Goal: Transaction & Acquisition: Purchase product/service

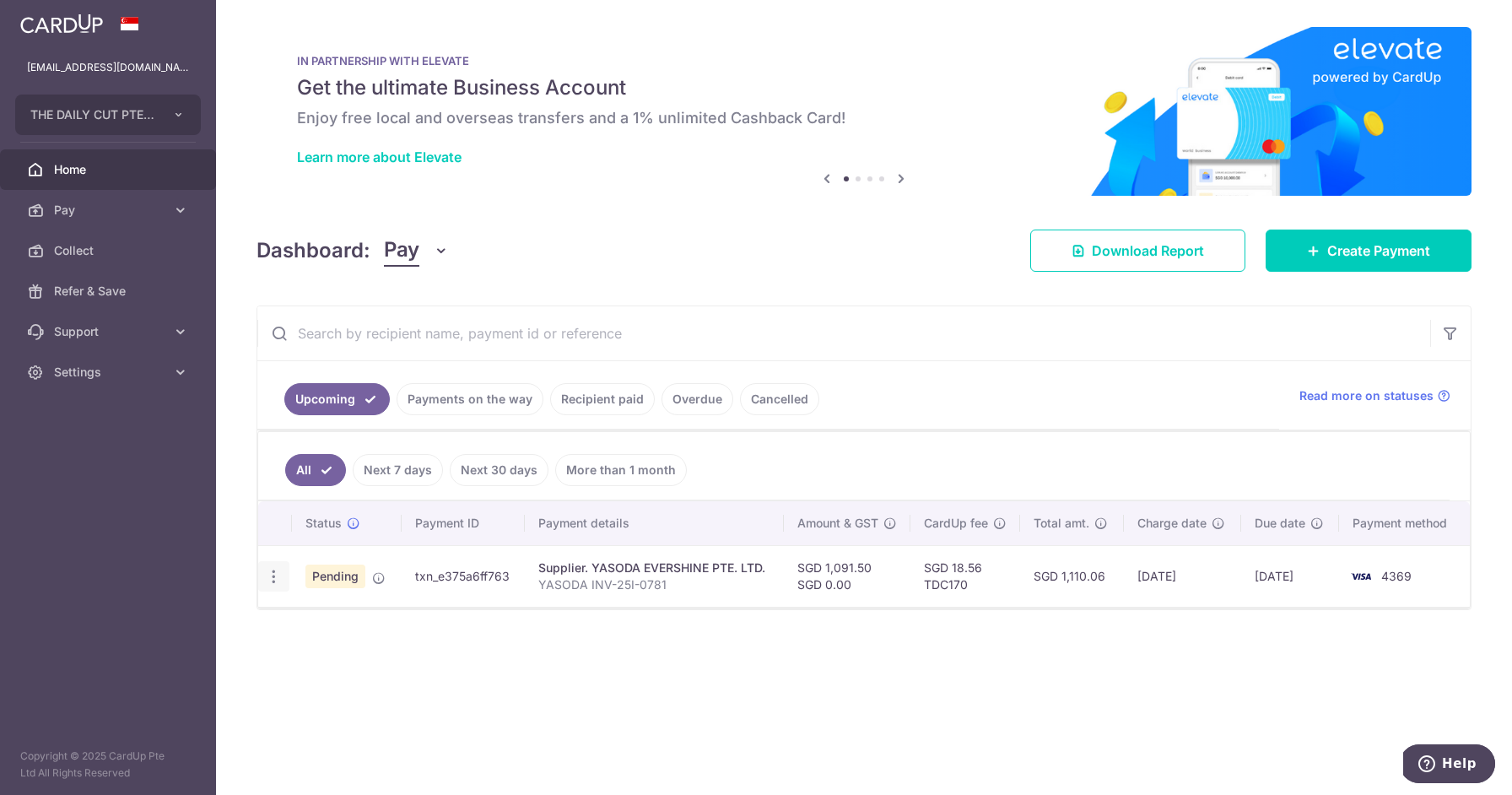
click at [275, 582] on icon "button" at bounding box center [274, 577] width 18 height 18
click at [382, 670] on span "Cancel payment" at bounding box center [364, 664] width 113 height 20
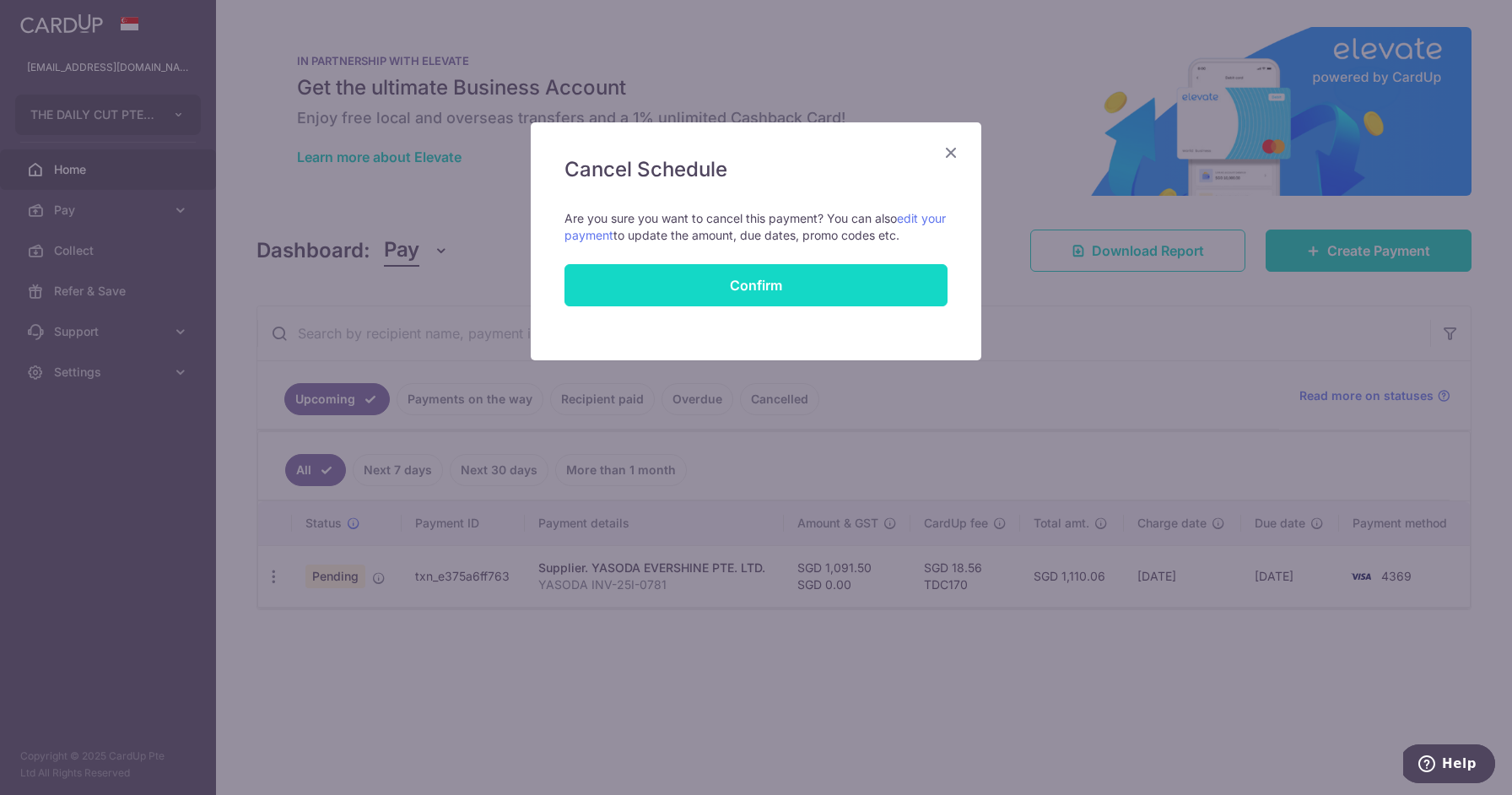
click at [796, 291] on button "Confirm" at bounding box center [756, 285] width 383 height 42
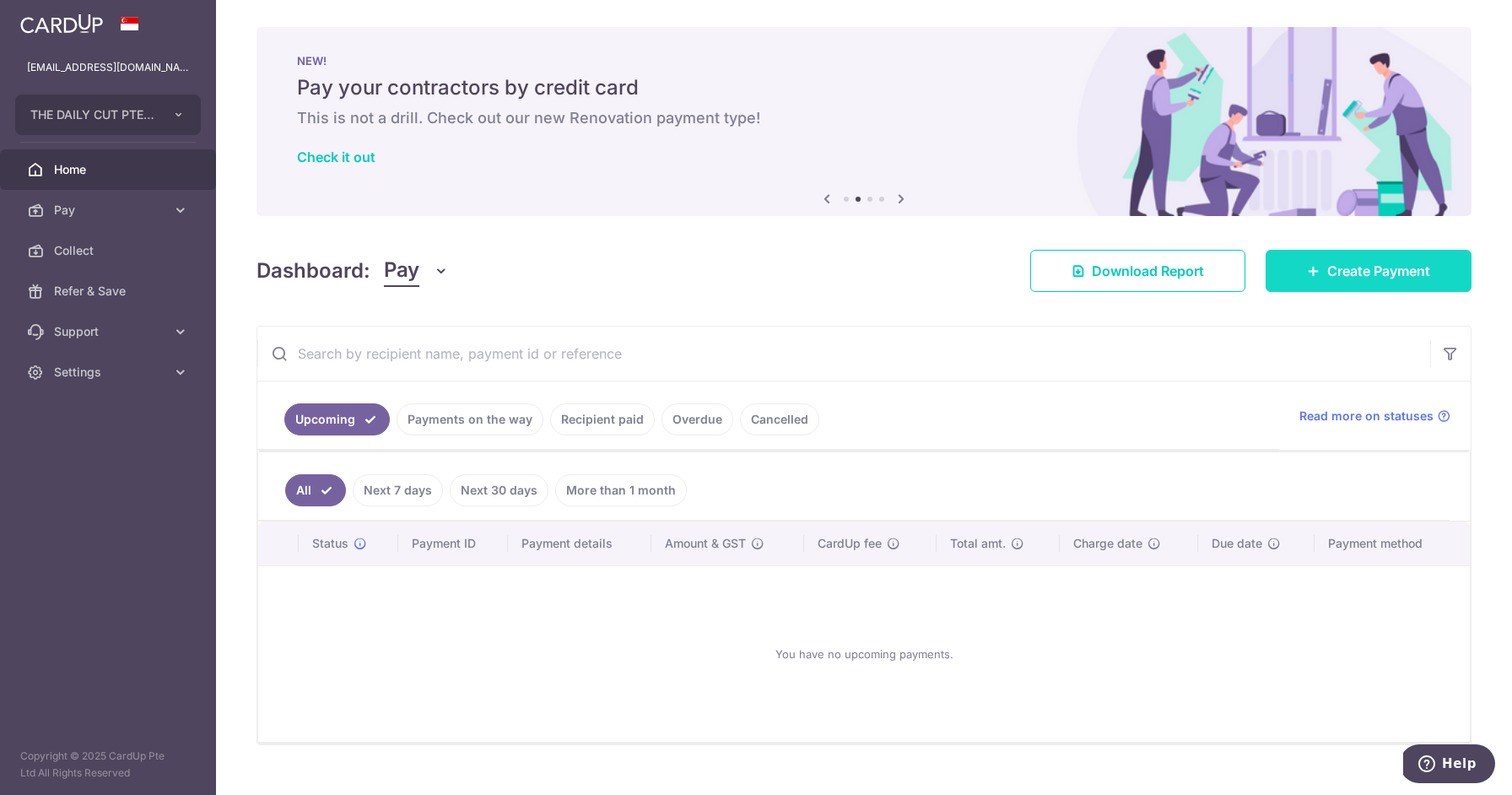
click at [1305, 274] on link "Create Payment" at bounding box center [1369, 271] width 206 height 42
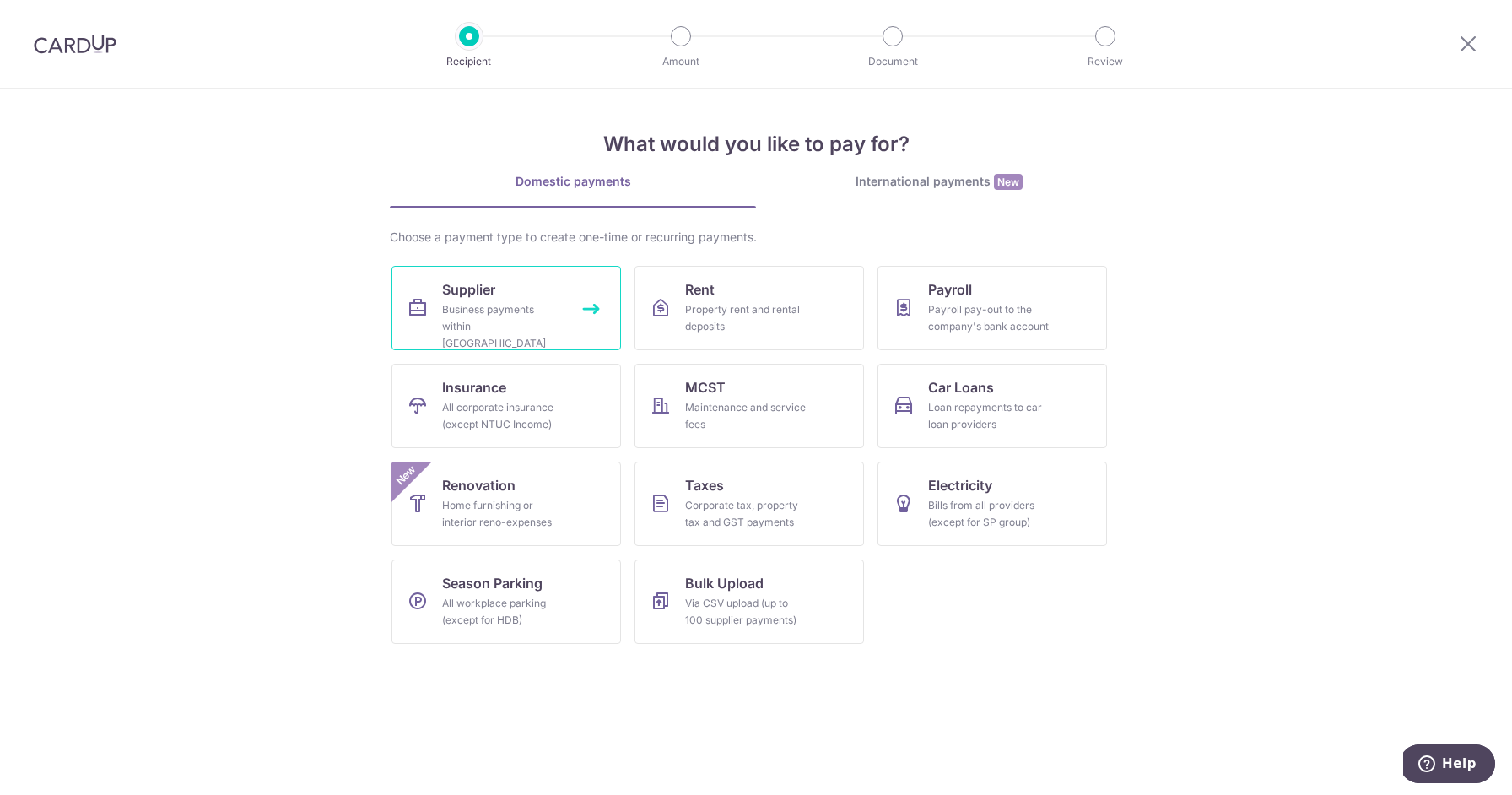
click at [543, 311] on div "Business payments within Singapore" at bounding box center [503, 327] width 121 height 51
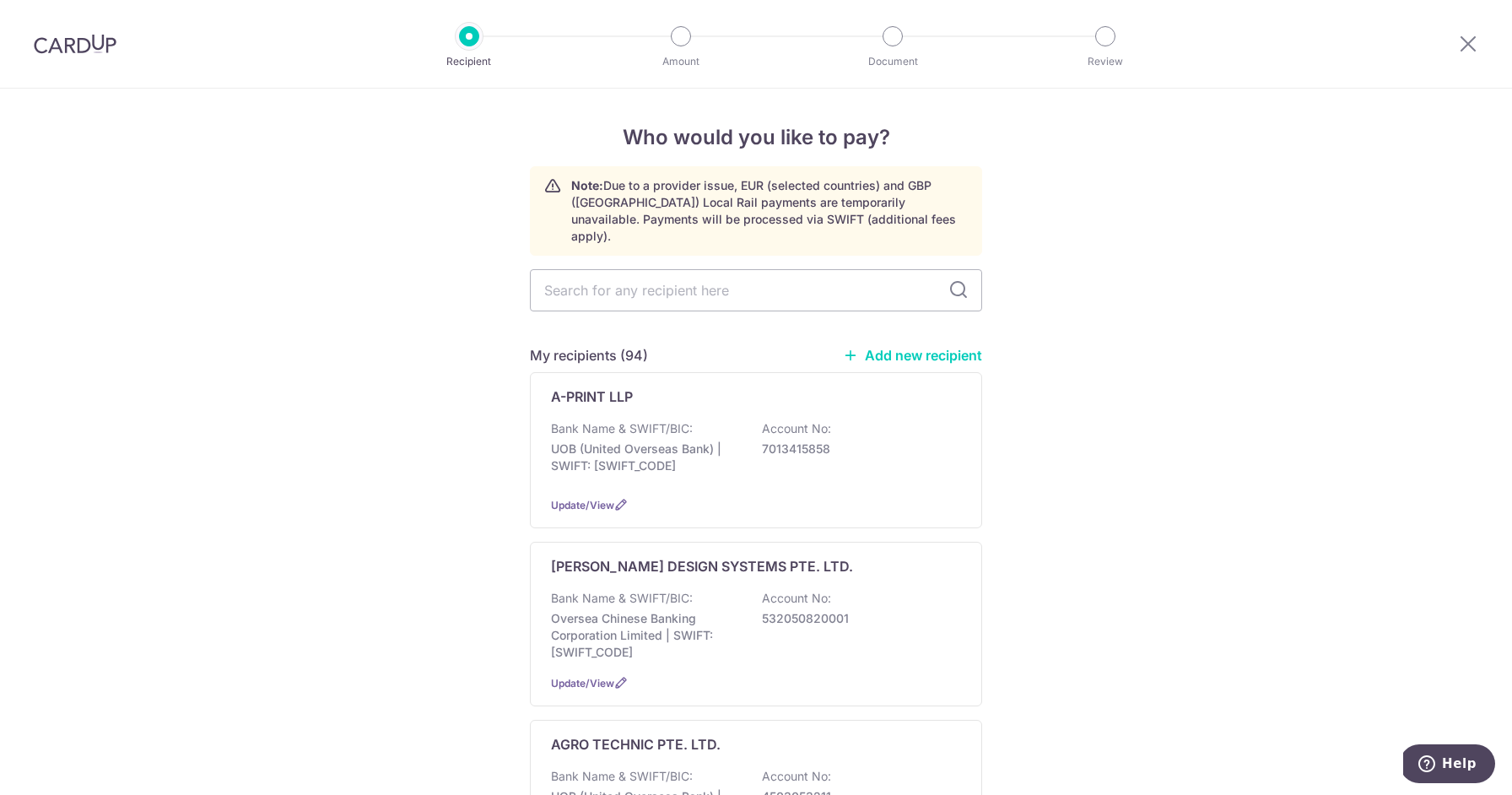
click at [889, 347] on link "Add new recipient" at bounding box center [912, 355] width 140 height 17
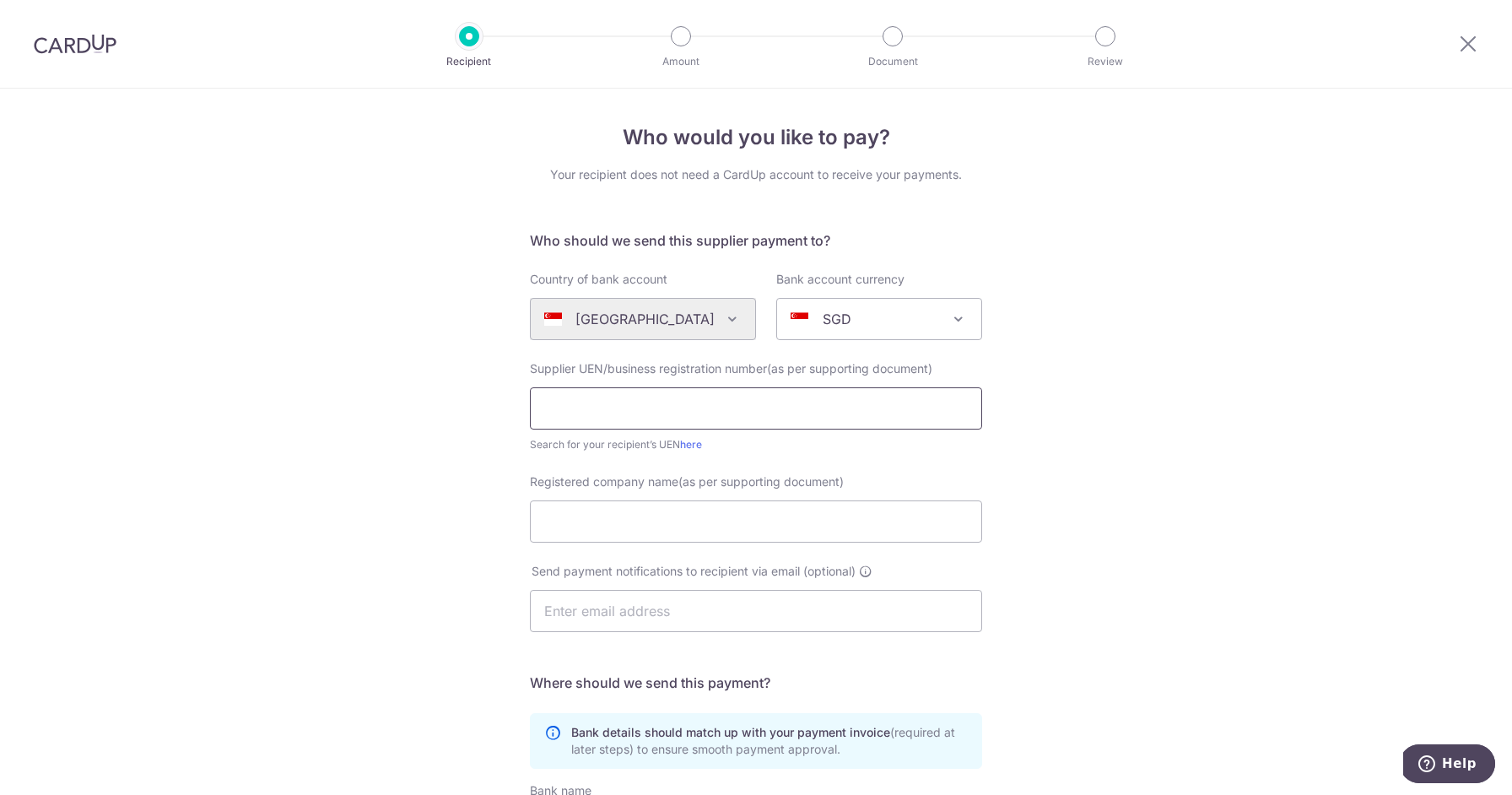
click at [688, 405] on input "text" at bounding box center [756, 408] width 452 height 42
paste input "201223793E"
type input "201223793E"
click at [721, 512] on input "Registered company name(as per supporting document)" at bounding box center [756, 522] width 452 height 42
paste input "YASODA EVERSHINE IND PTE. LTD."
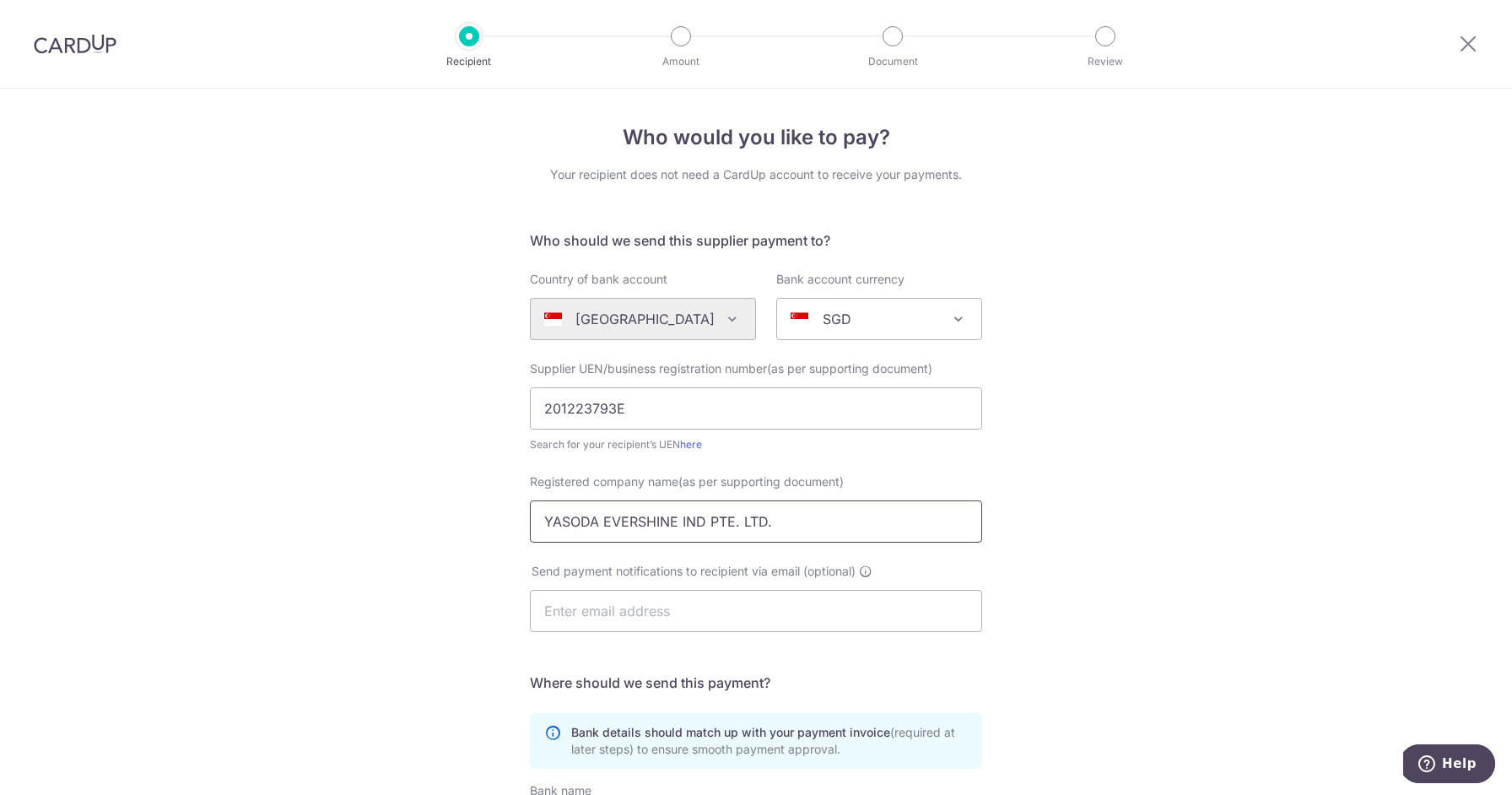
scroll to position [316, 0]
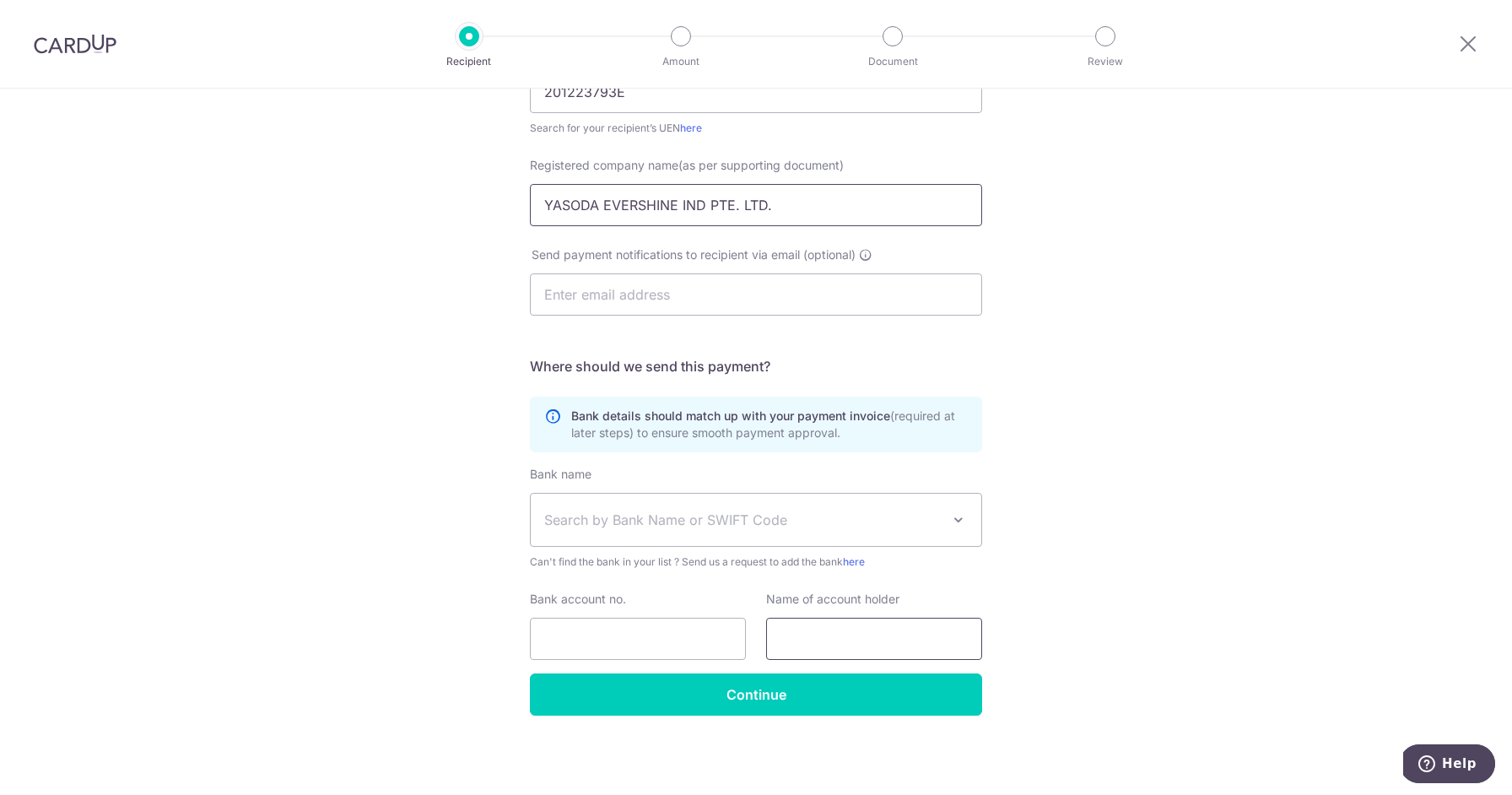
type input "YASODA EVERSHINE IND PTE. LTD."
click at [896, 634] on input "text" at bounding box center [875, 640] width 216 height 42
paste input "YASODA EVERSHINE IND PTE. LTD."
type input "YASODA EVERSHINE IND PTE. LTD."
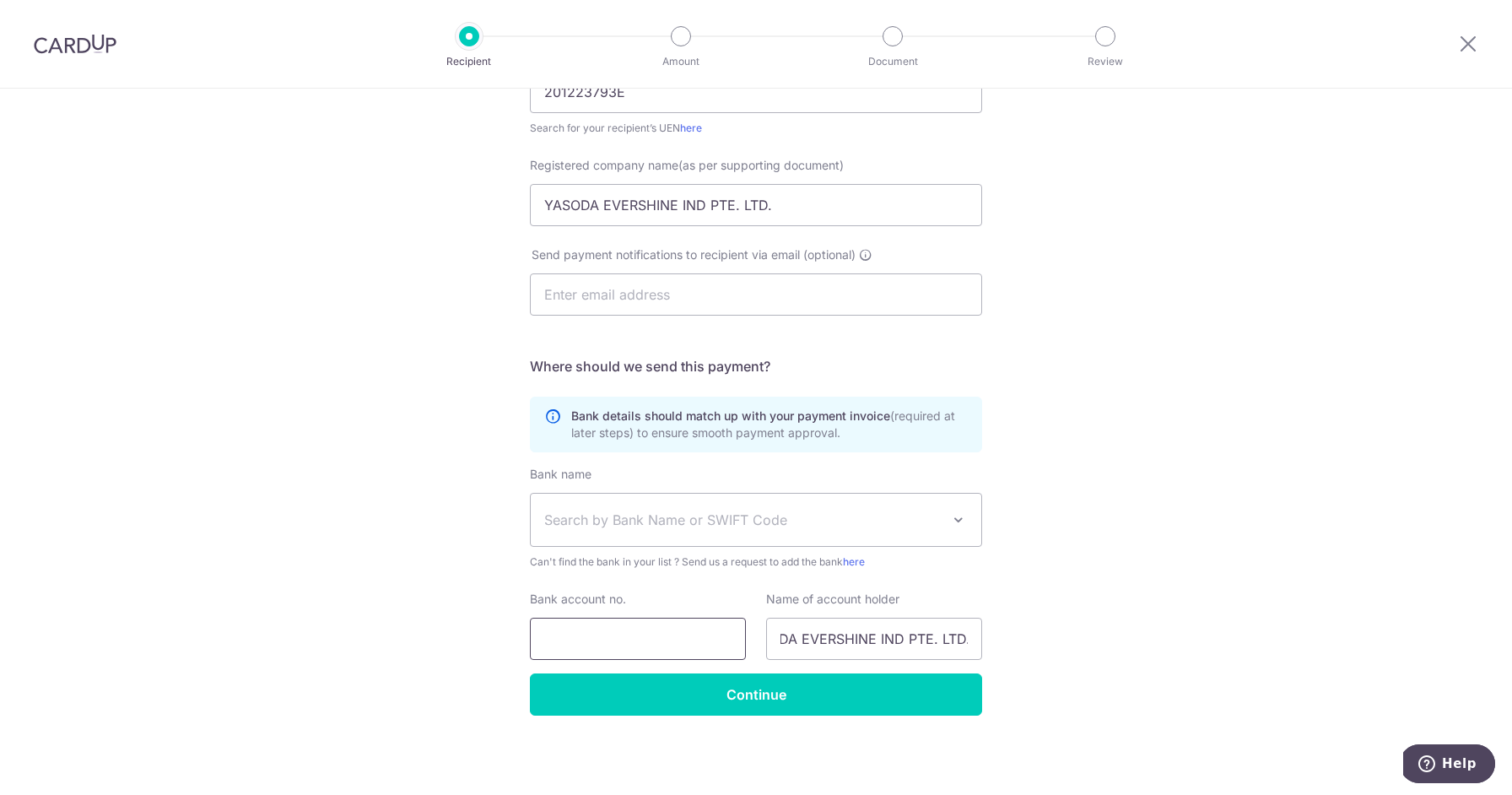
scroll to position [0, 0]
click at [673, 645] on input "Bank account no." at bounding box center [638, 640] width 216 height 42
click at [586, 510] on span "Search by Bank Name or SWIFT Code" at bounding box center [743, 520] width 397 height 20
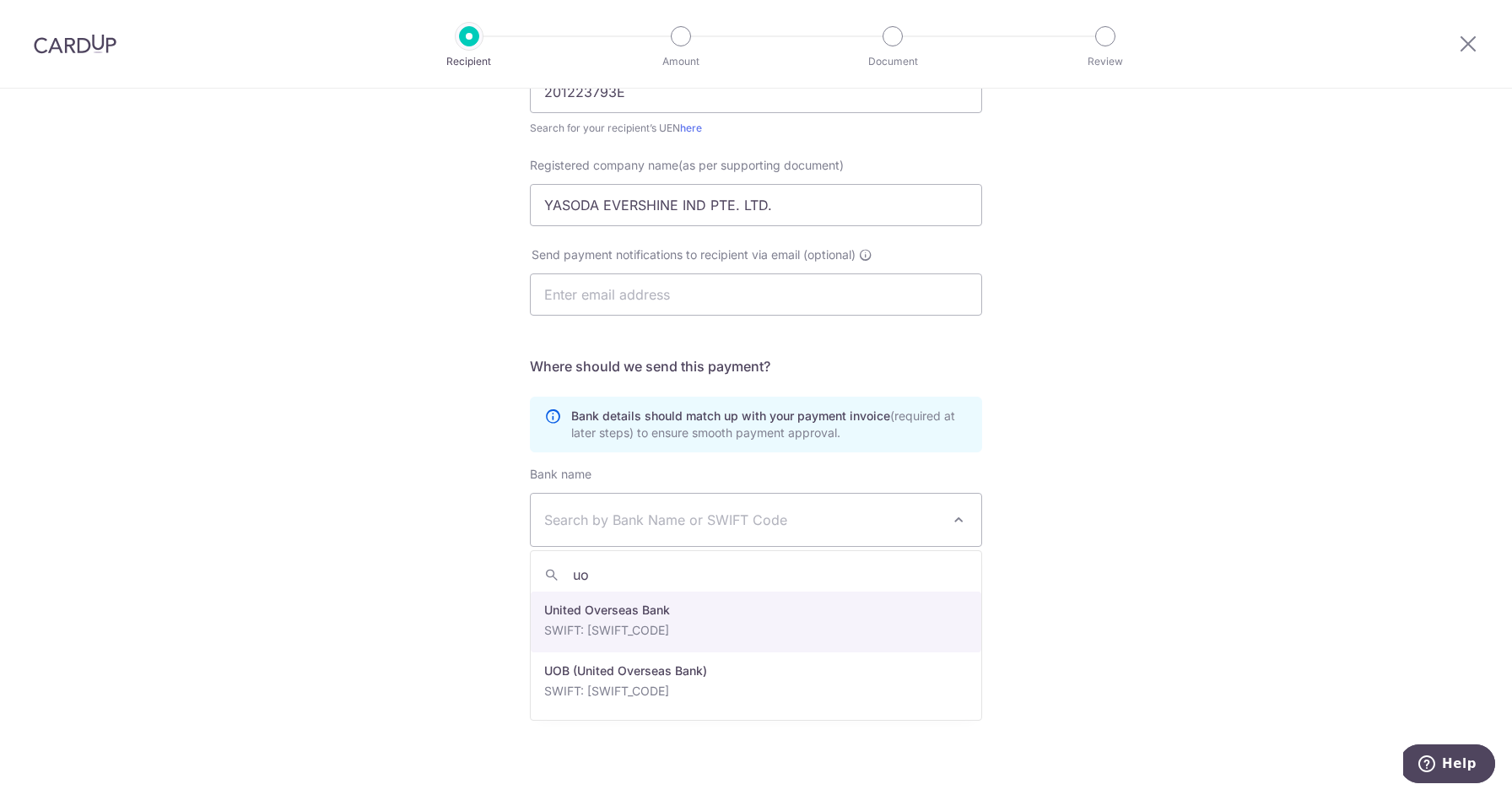
type input "uob"
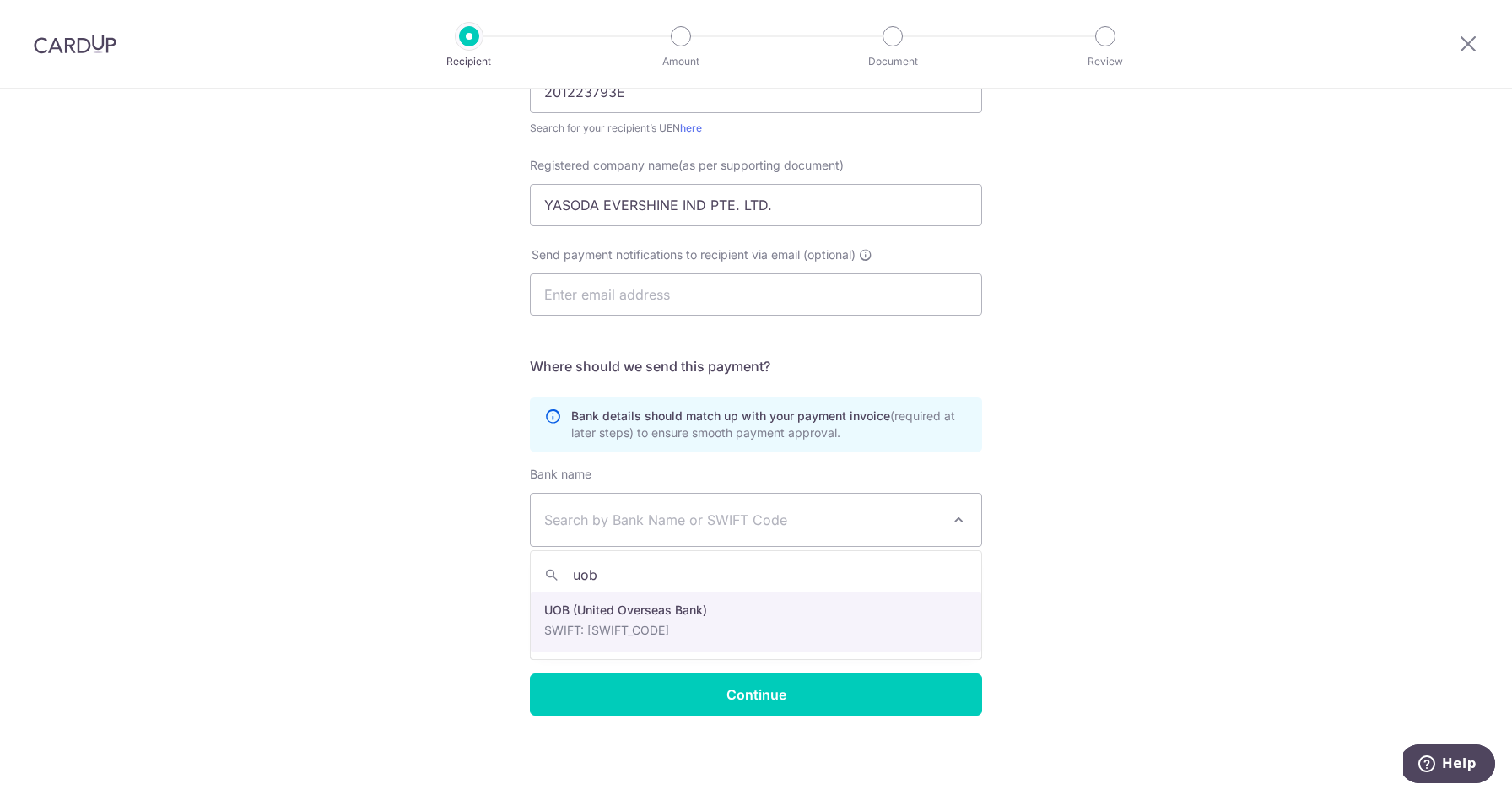
select select "18"
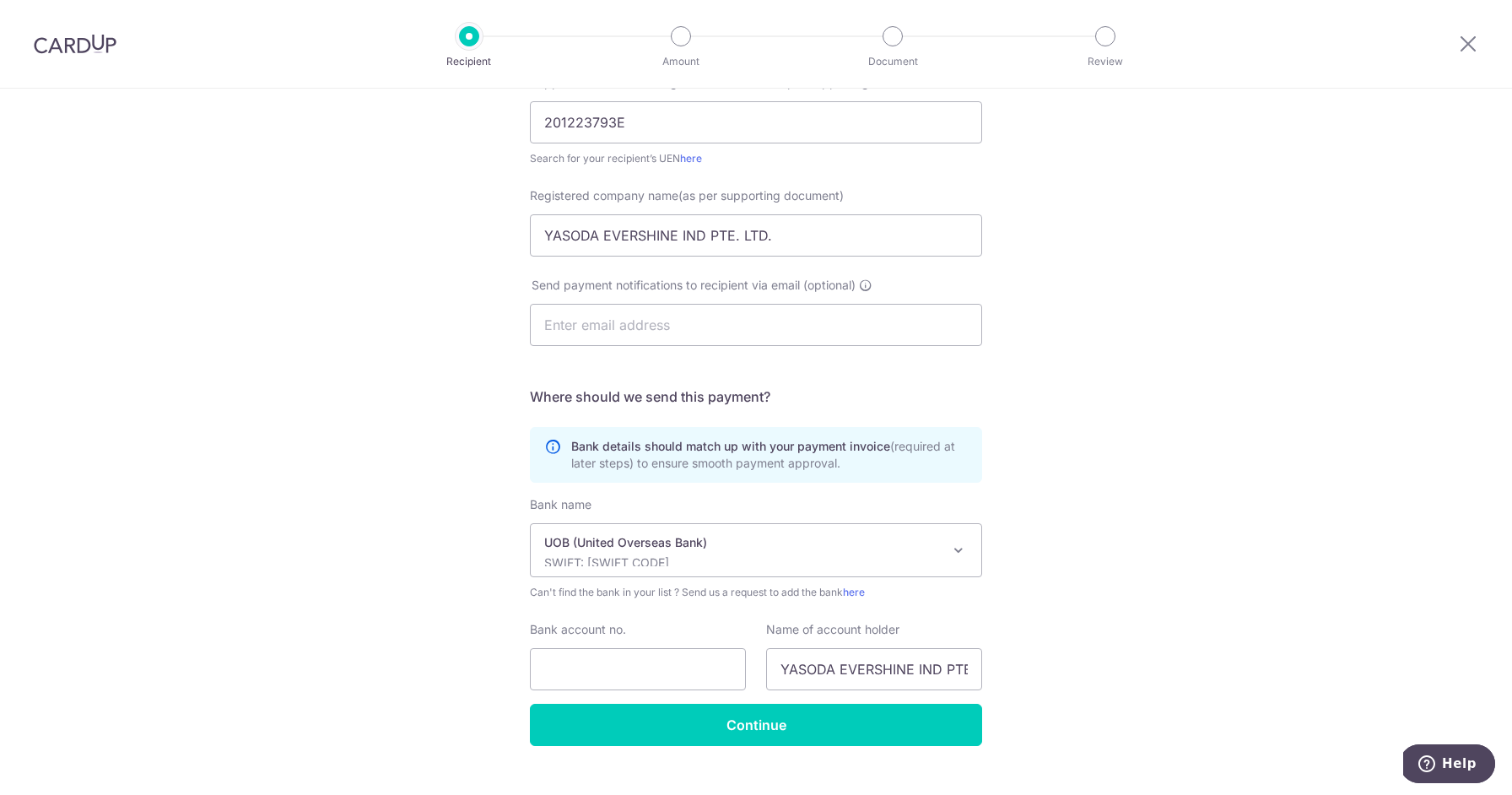
scroll to position [285, 0]
click at [656, 668] on input "Bank account no." at bounding box center [638, 670] width 216 height 42
paste input "365-301-789-6"
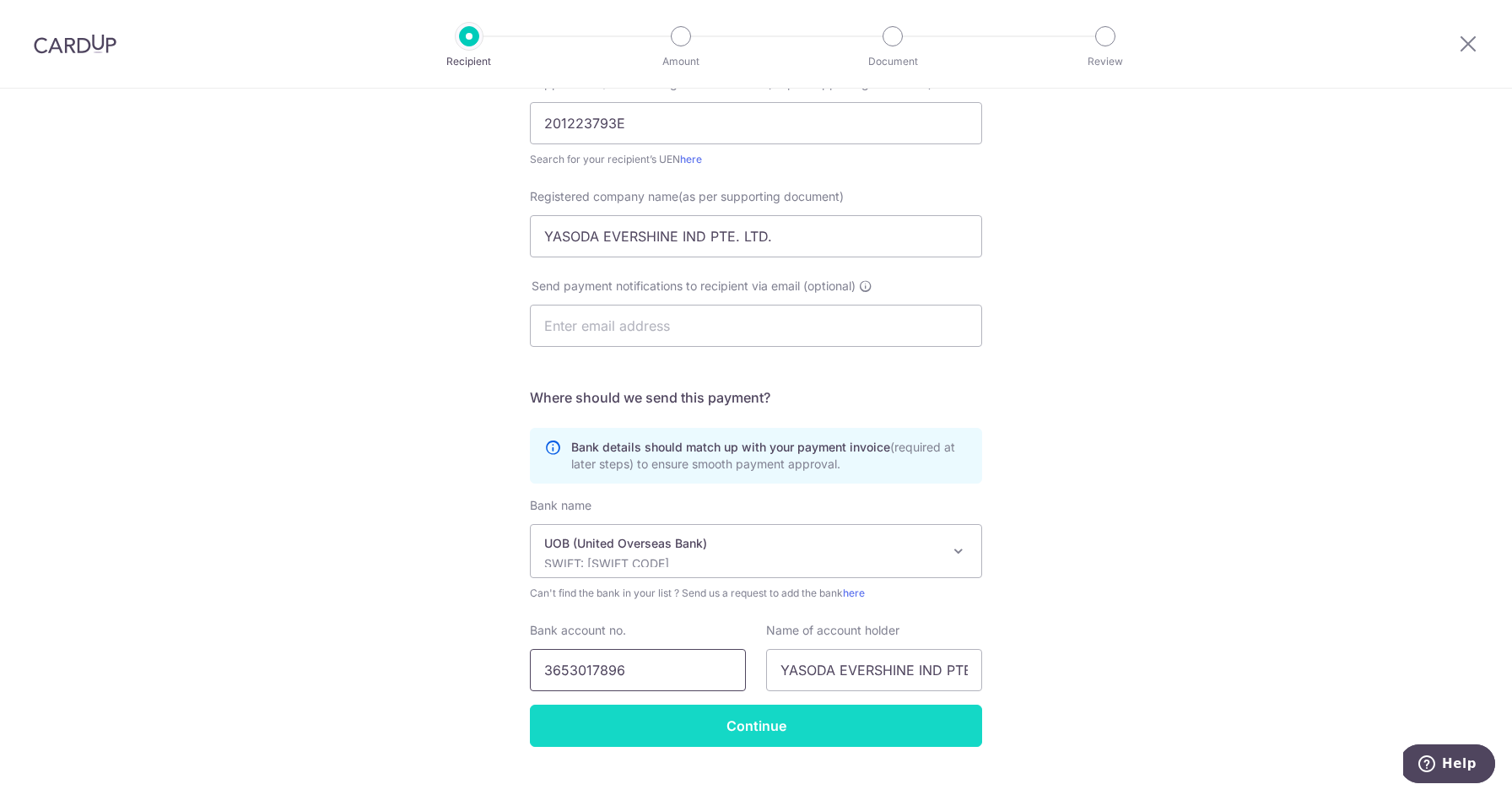
type input "3653017896"
click at [747, 721] on input "Continue" at bounding box center [756, 726] width 452 height 42
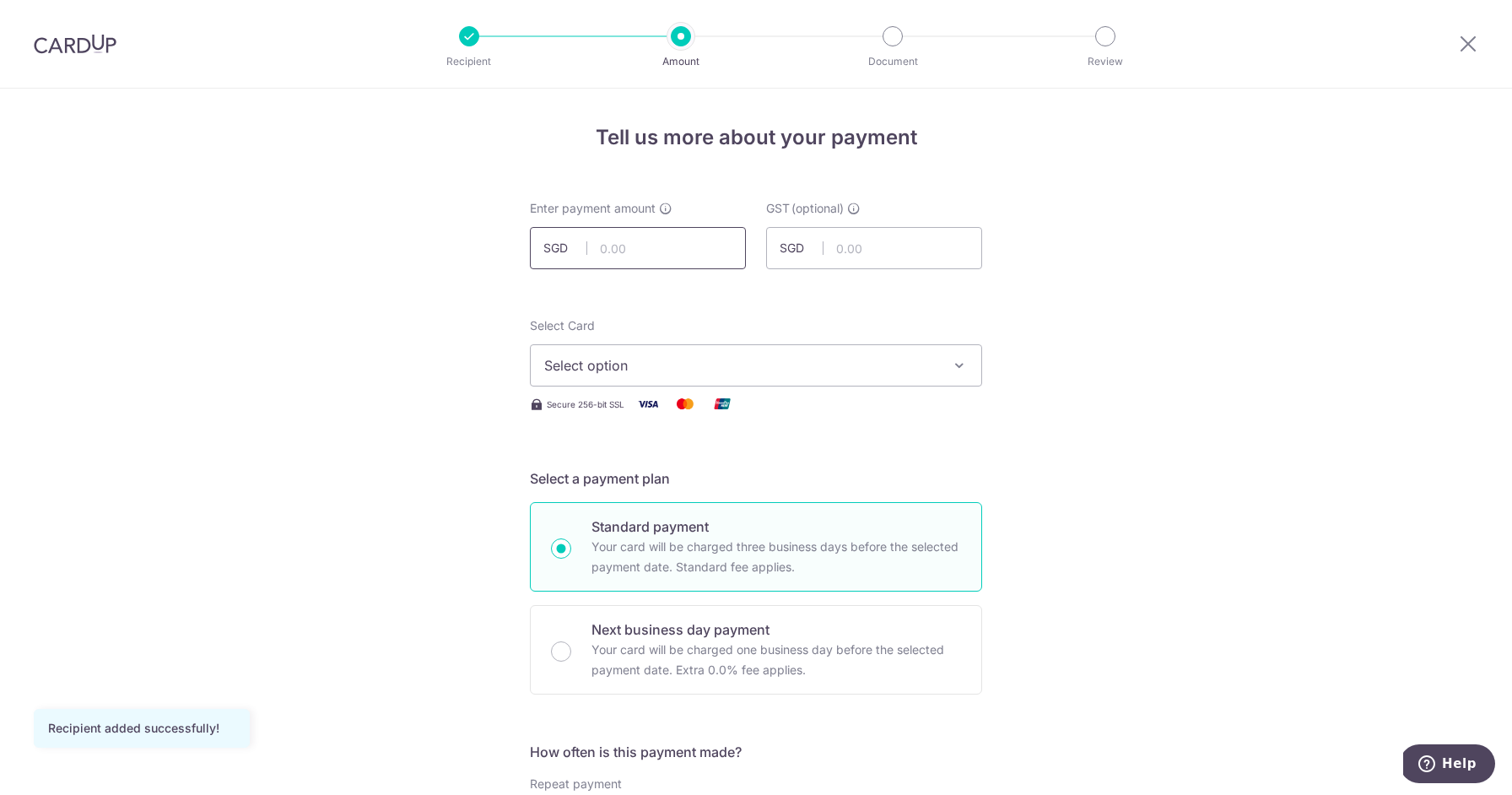
click at [621, 253] on input "text" at bounding box center [638, 249] width 216 height 42
paste input "1,091.50"
type input "1,091.50"
click at [631, 366] on span "Select option" at bounding box center [741, 365] width 393 height 20
click at [631, 481] on span "**** 4369" at bounding box center [617, 486] width 65 height 20
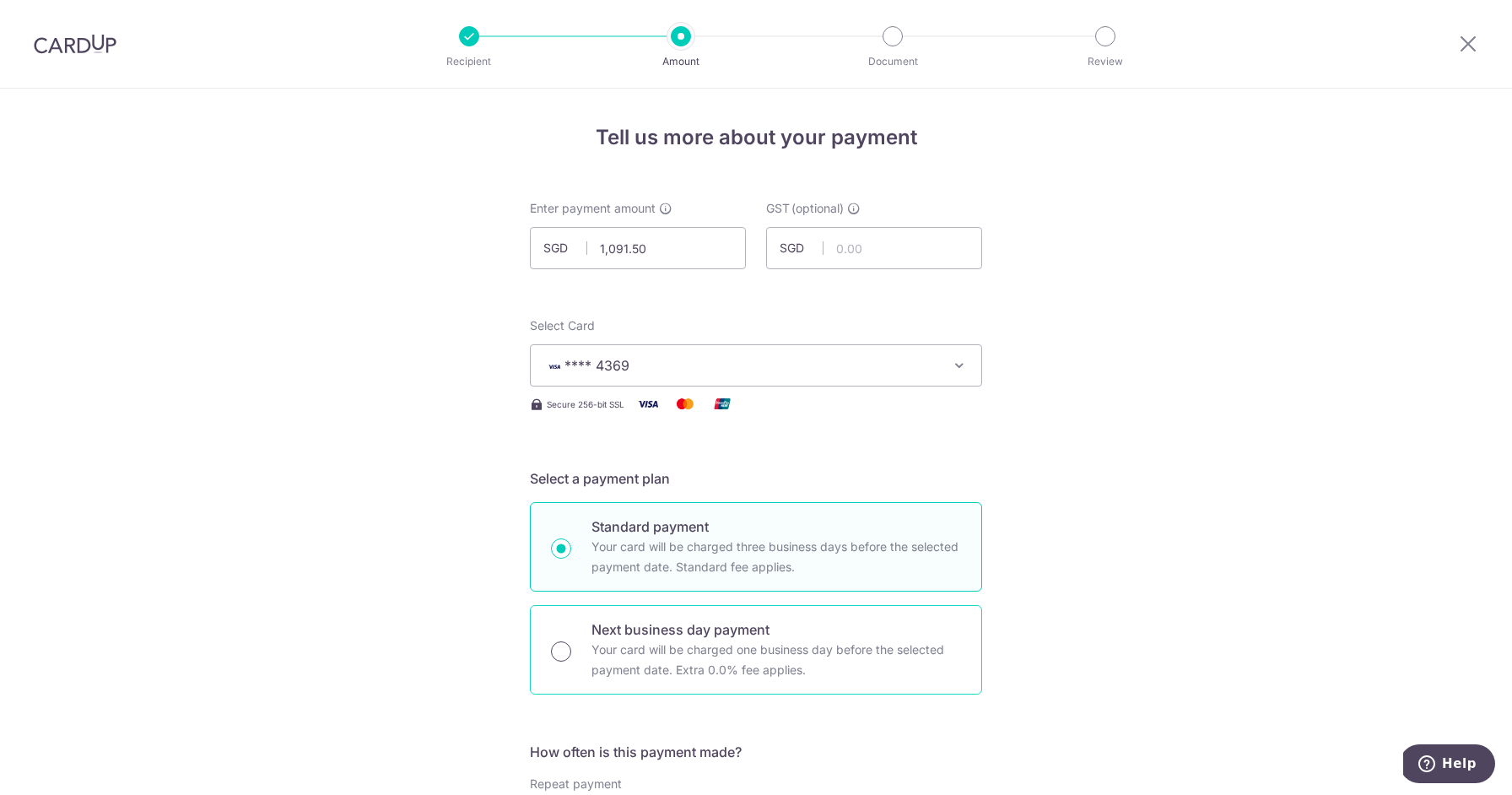
drag, startPoint x: 559, startPoint y: 656, endPoint x: 568, endPoint y: 654, distance: 9.2
click at [558, 656] on input "Next business day payment Your card will be charged one business day before the…" at bounding box center [561, 651] width 20 height 20
radio input "true"
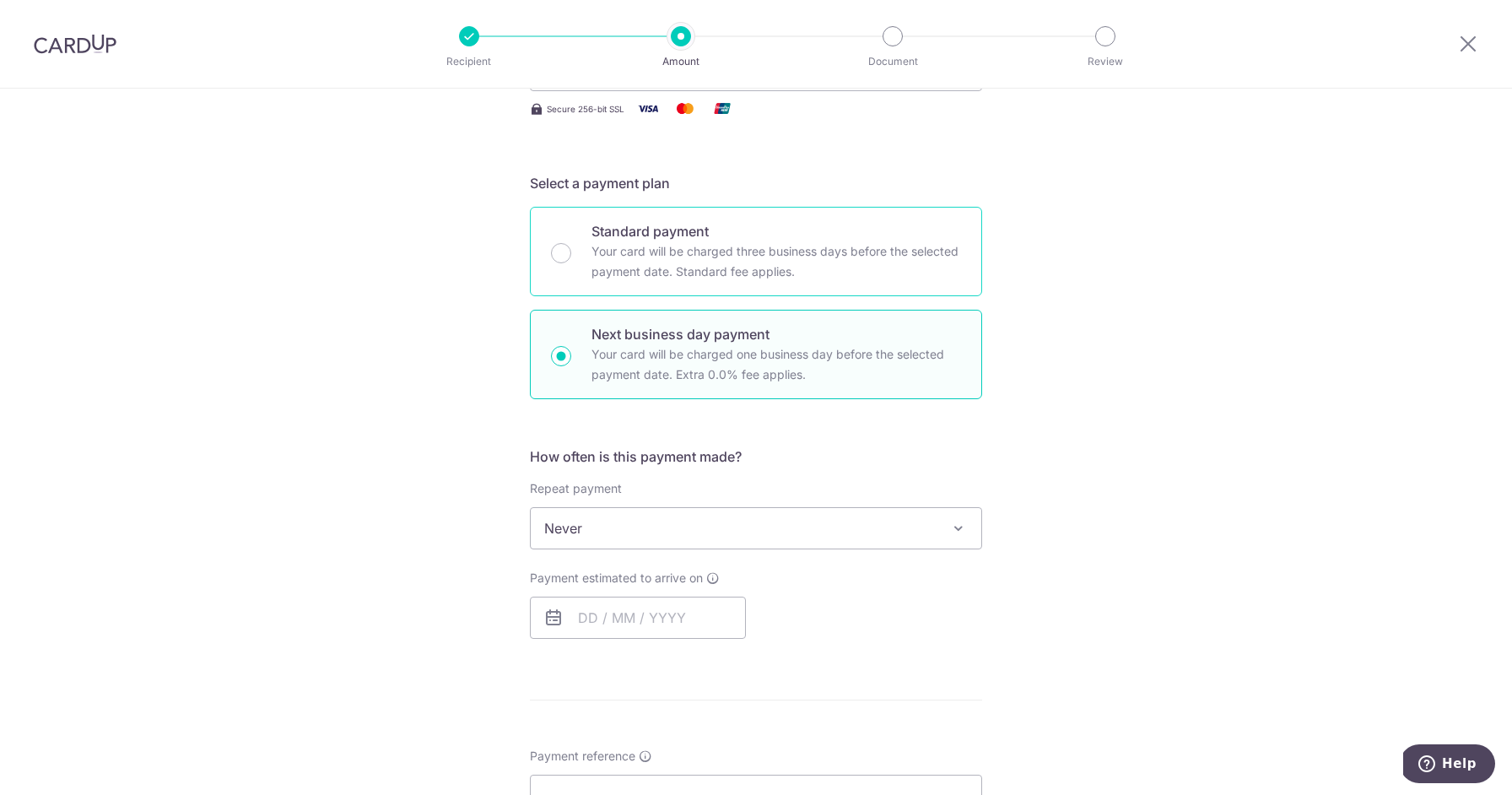
scroll to position [476, 0]
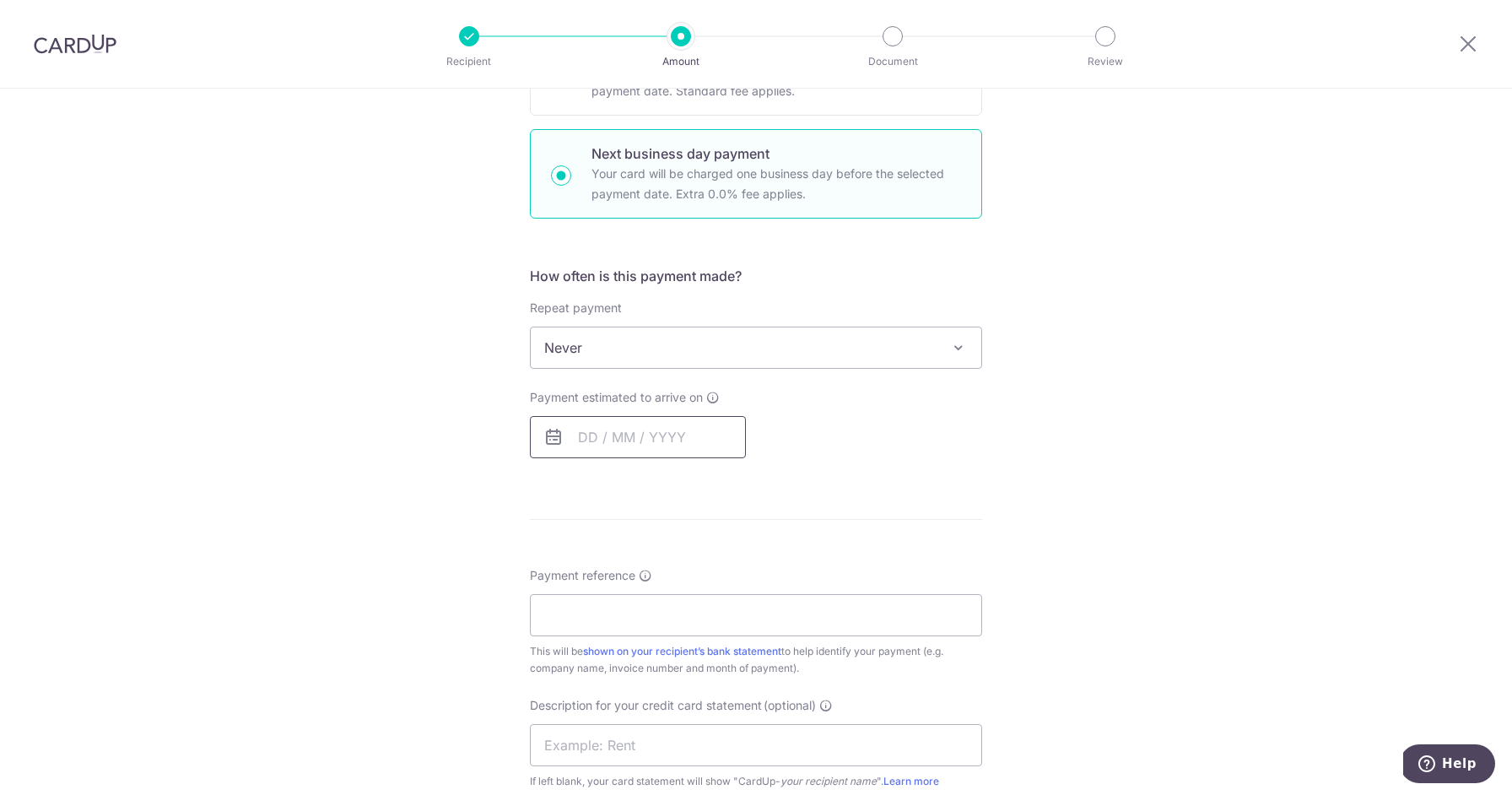
click at [639, 430] on input "text" at bounding box center [638, 437] width 216 height 42
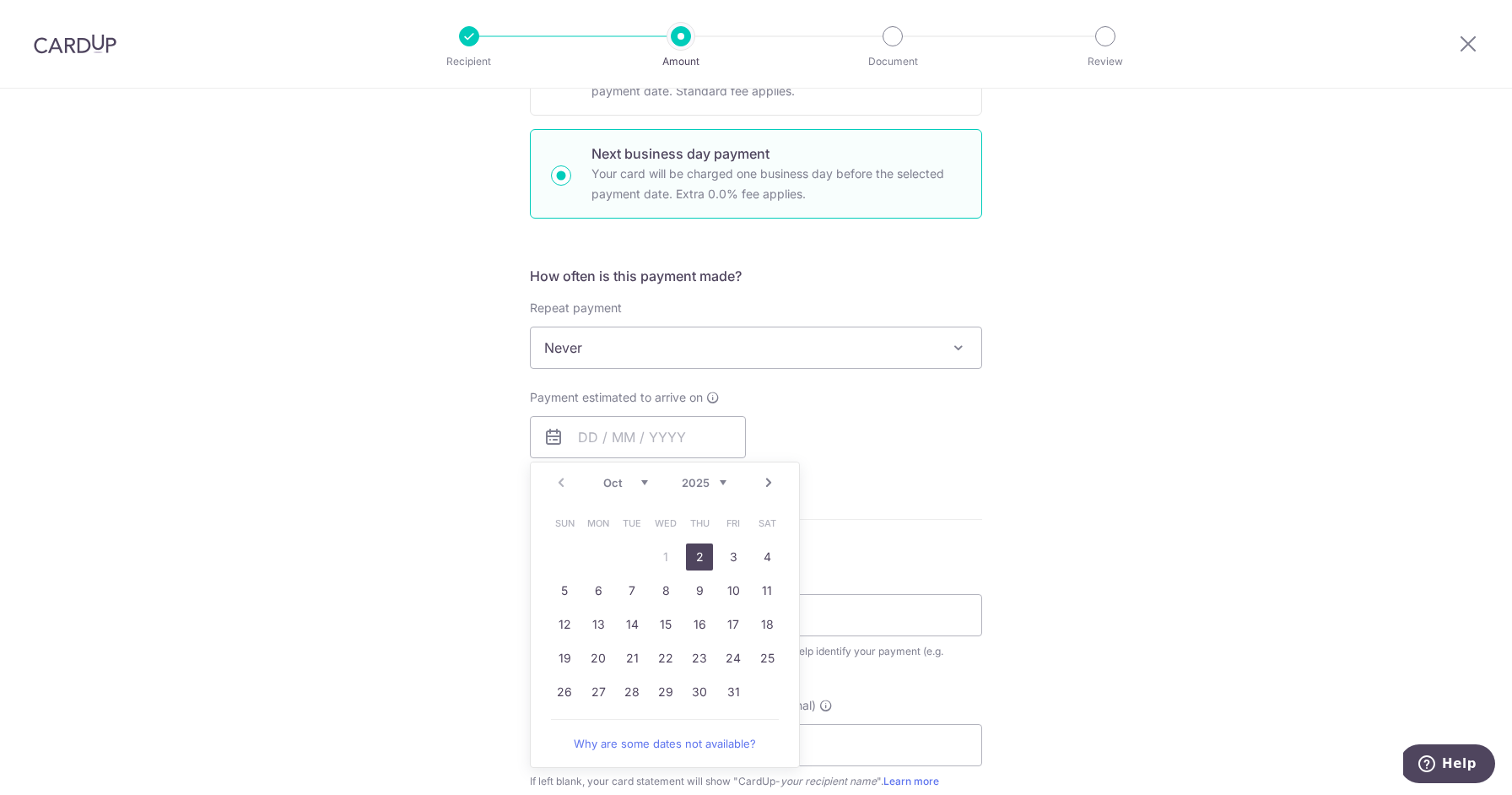
click at [697, 553] on link "2" at bounding box center [699, 557] width 27 height 27
type input "02/10/2025"
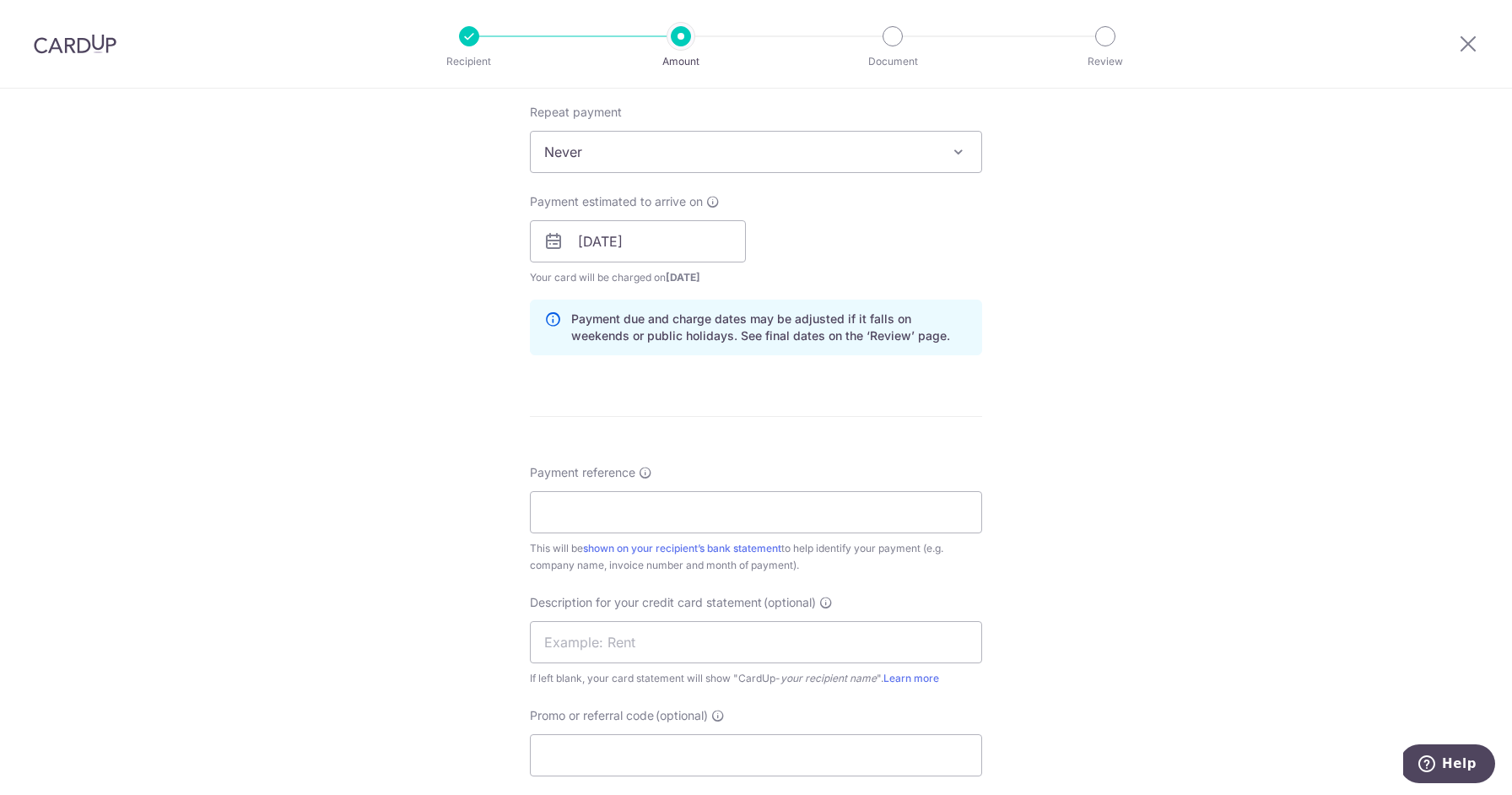
scroll to position [854, 0]
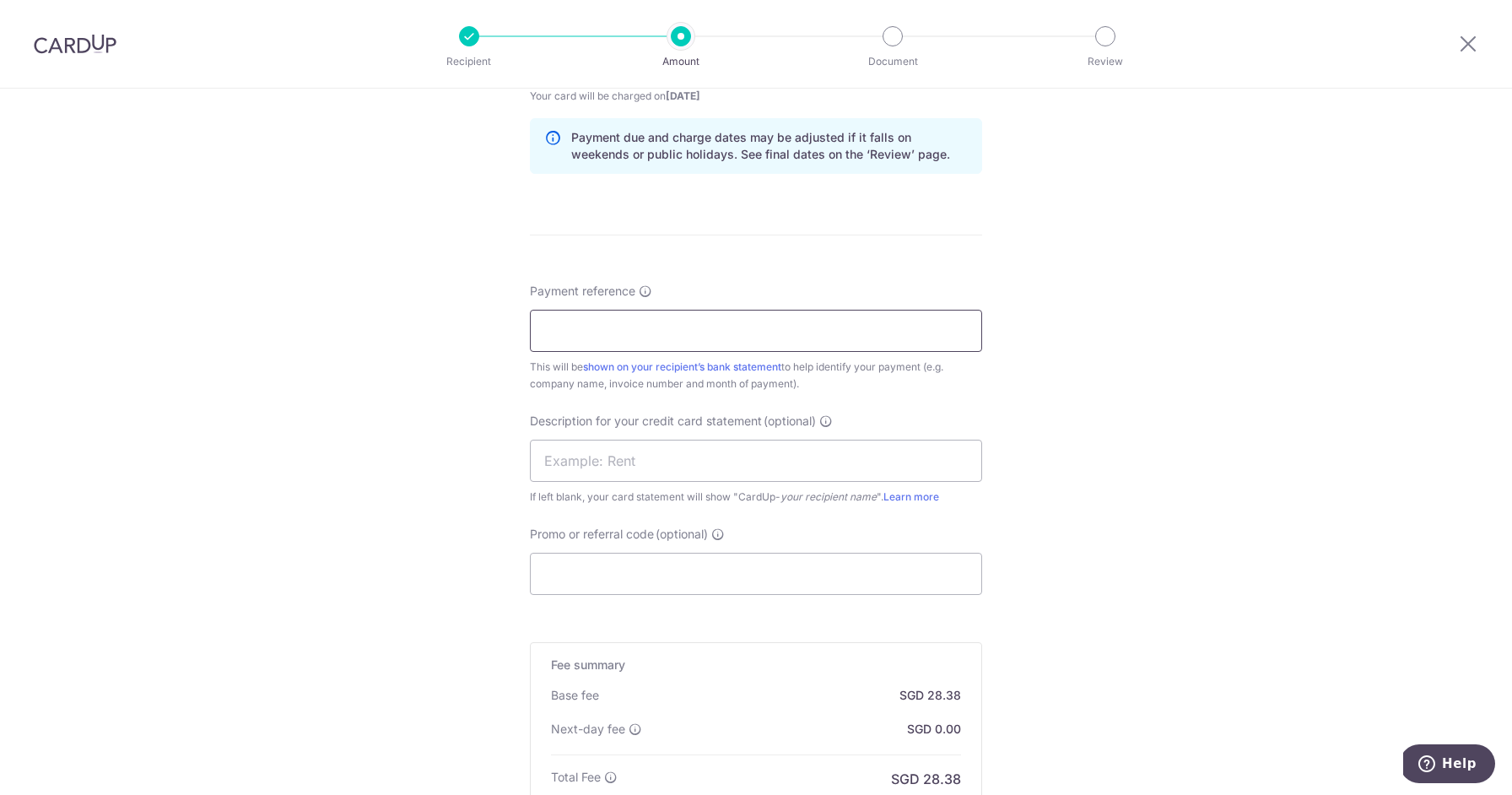
click at [634, 333] on input "Payment reference" at bounding box center [756, 331] width 452 height 42
click at [424, 354] on div "Tell us more about your payment Enter payment amount SGD 1,091.50 1091.50 GST (…" at bounding box center [756, 131] width 1512 height 1792
click at [698, 322] on input "Payment reference" at bounding box center [756, 332] width 452 height 42
paste input "YASODA INV-25I-0781"
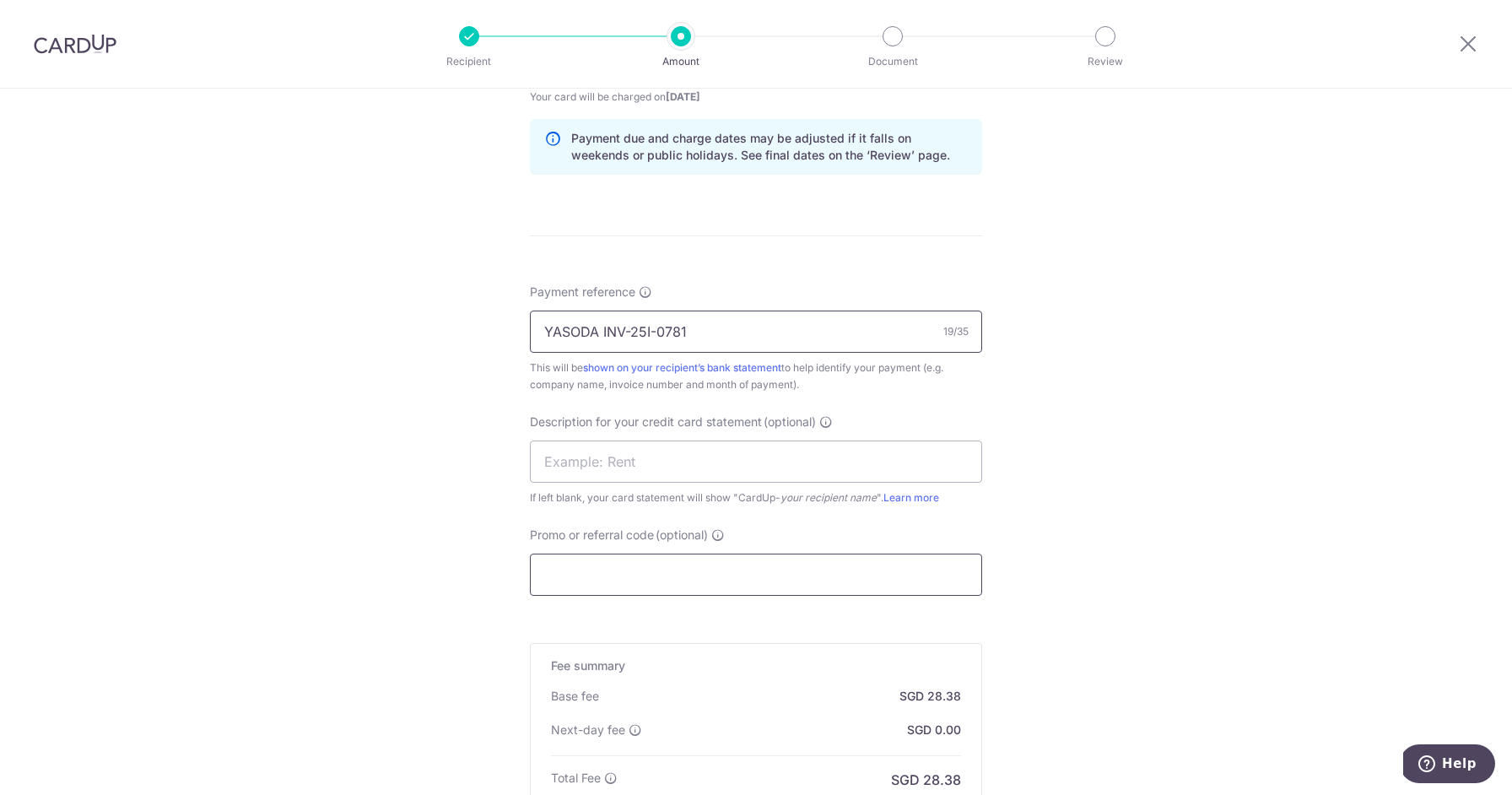
type input "YASODA INV-25I-0781"
click at [651, 578] on input "Promo or referral code (optional)" at bounding box center [756, 575] width 452 height 42
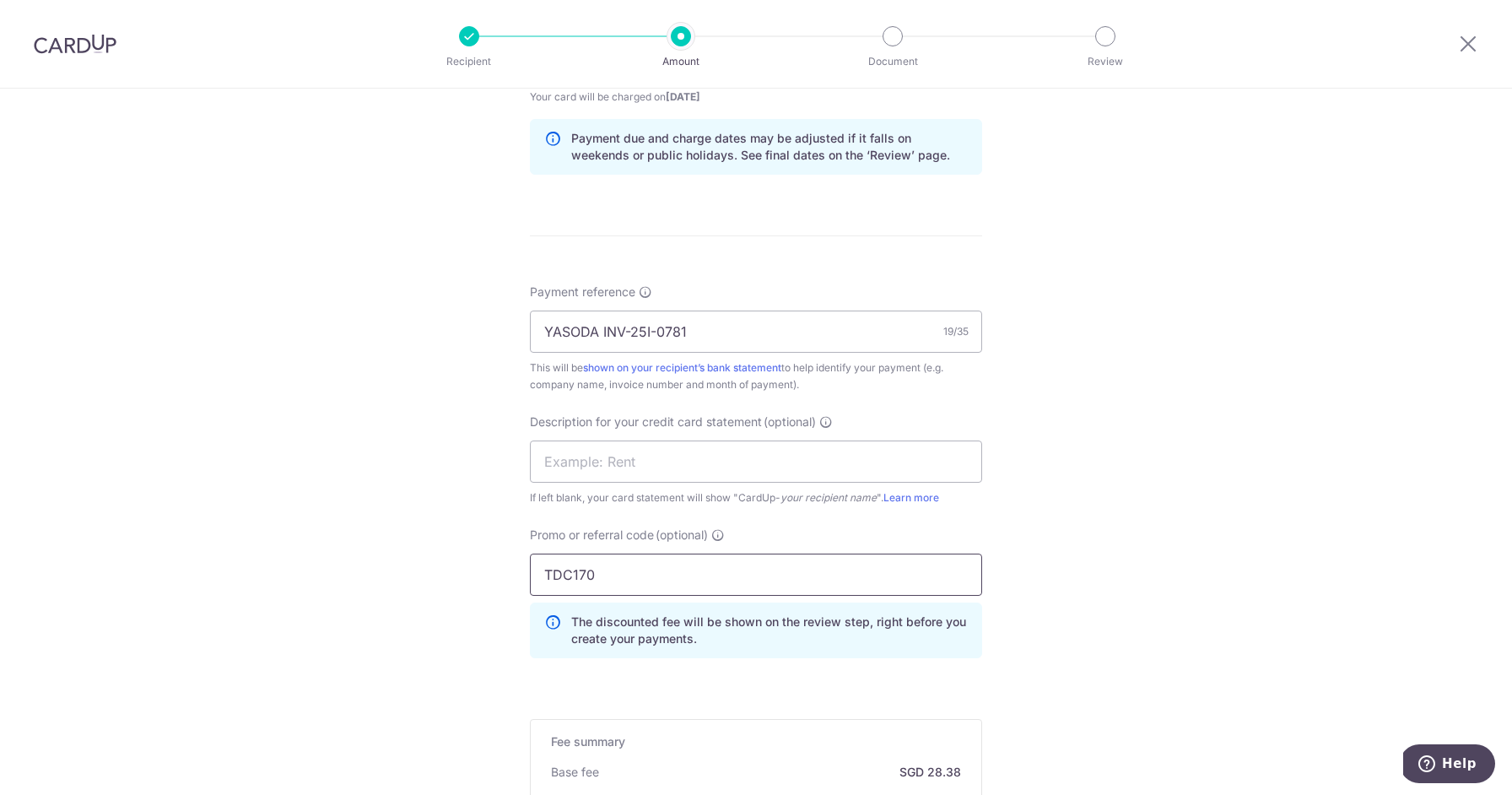
scroll to position [1161, 0]
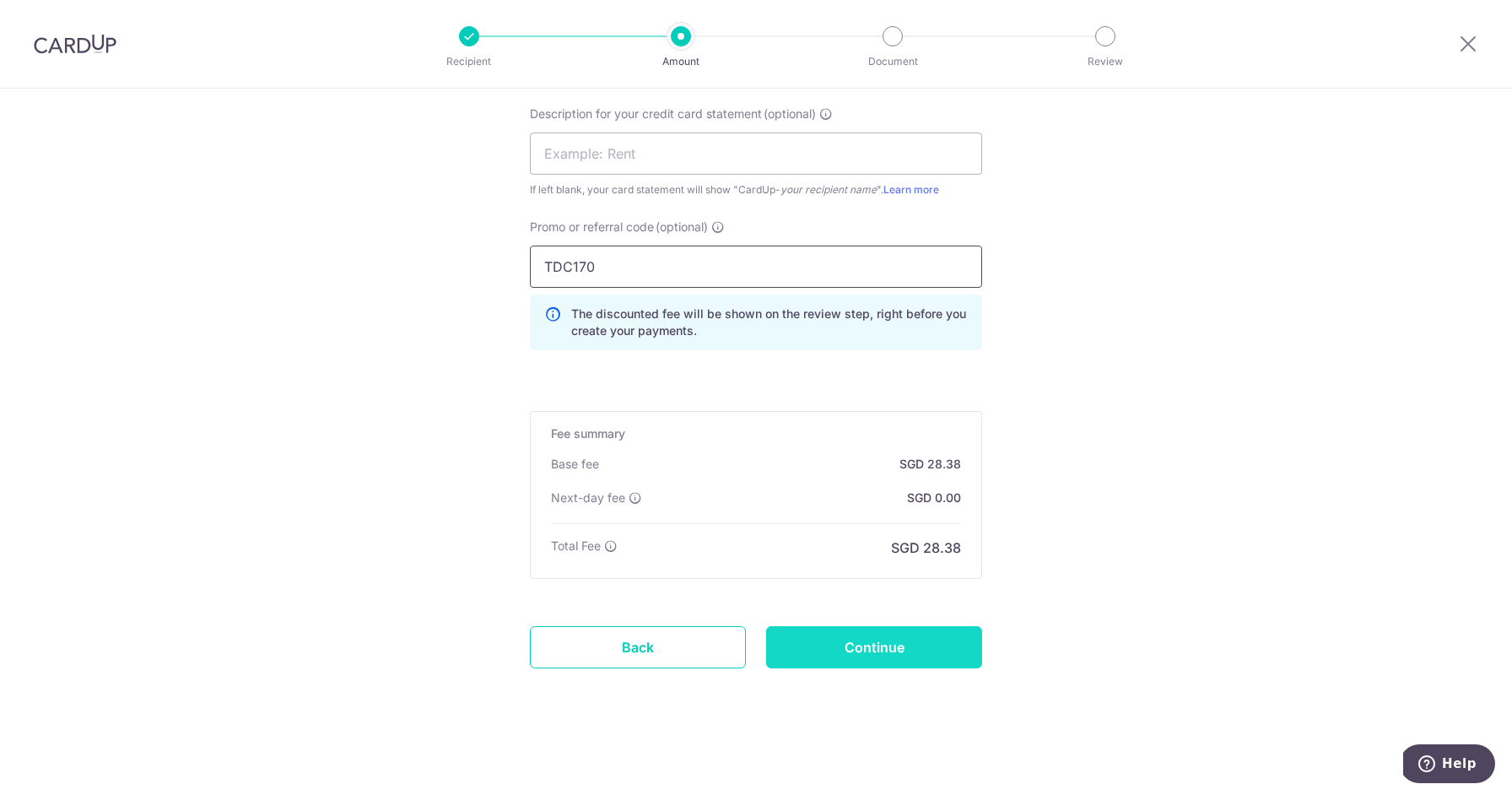
type input "TDC170"
click at [868, 653] on input "Continue" at bounding box center [875, 647] width 216 height 42
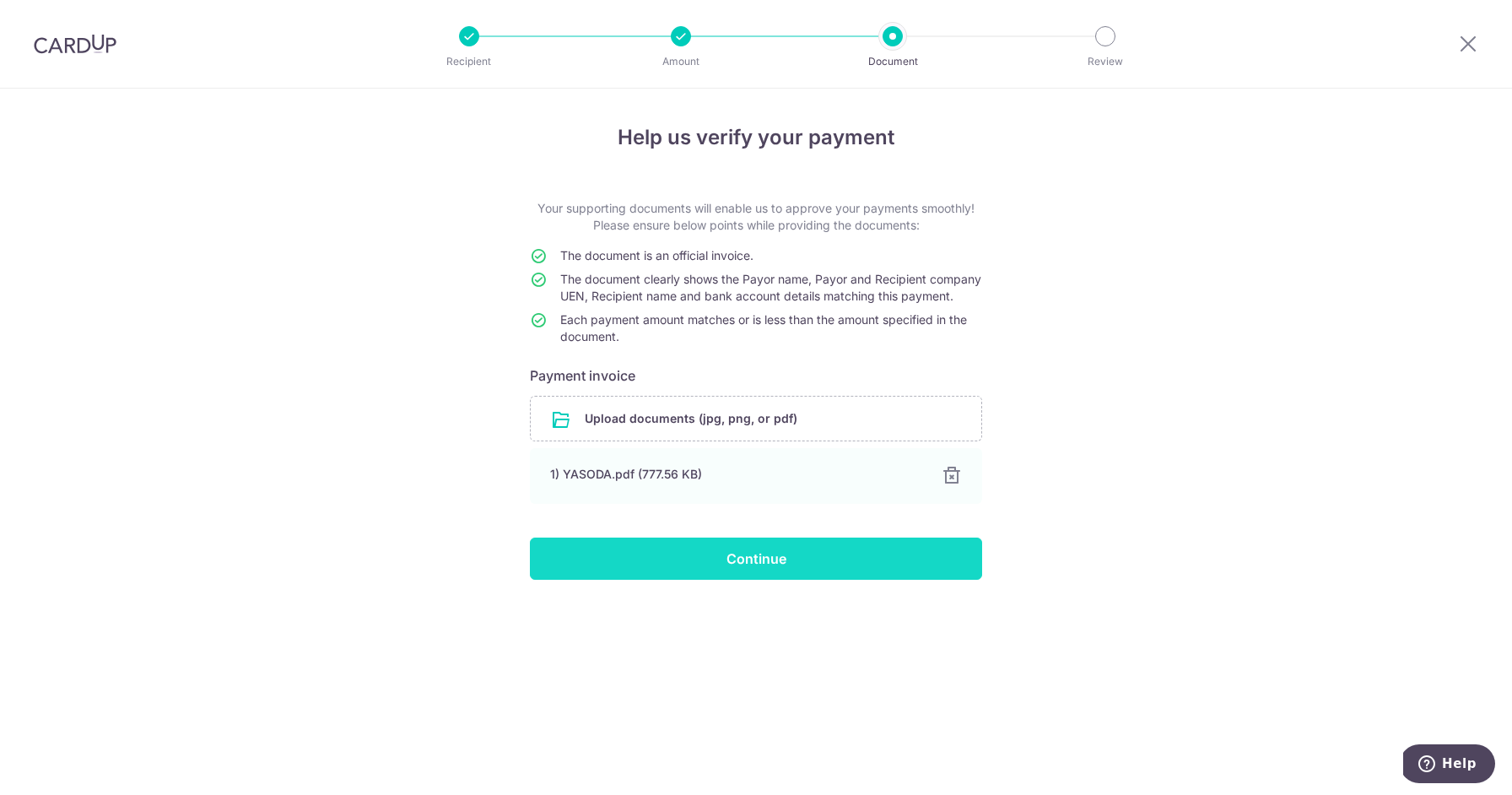
click at [670, 561] on input "Continue" at bounding box center [756, 559] width 452 height 42
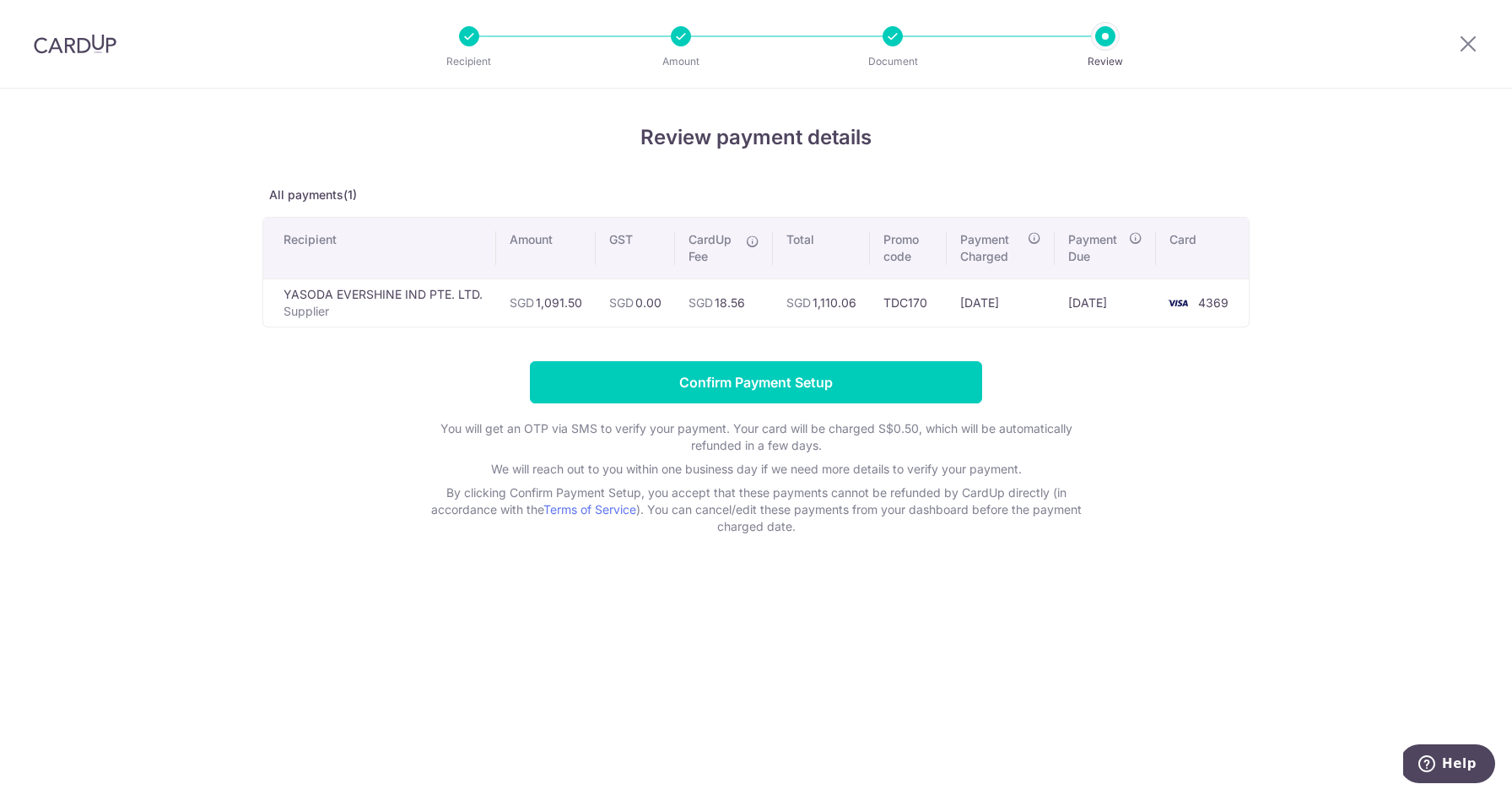
click at [829, 299] on td "SGD 1,110.06" at bounding box center [821, 302] width 97 height 48
copy td "1,110.06"
click at [824, 388] on input "Confirm Payment Setup" at bounding box center [756, 382] width 452 height 42
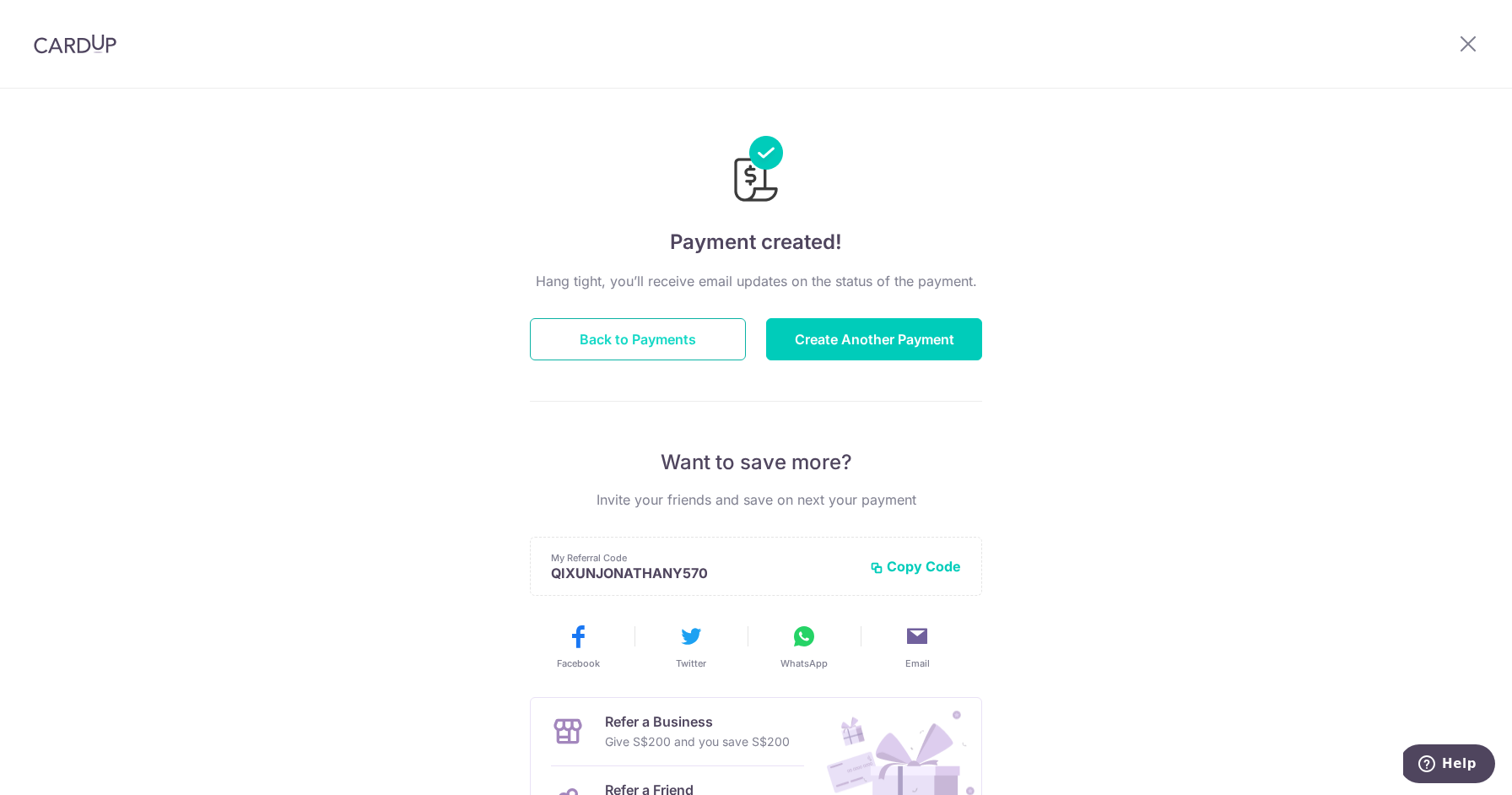
click at [656, 341] on button "Back to Payments" at bounding box center [638, 339] width 216 height 42
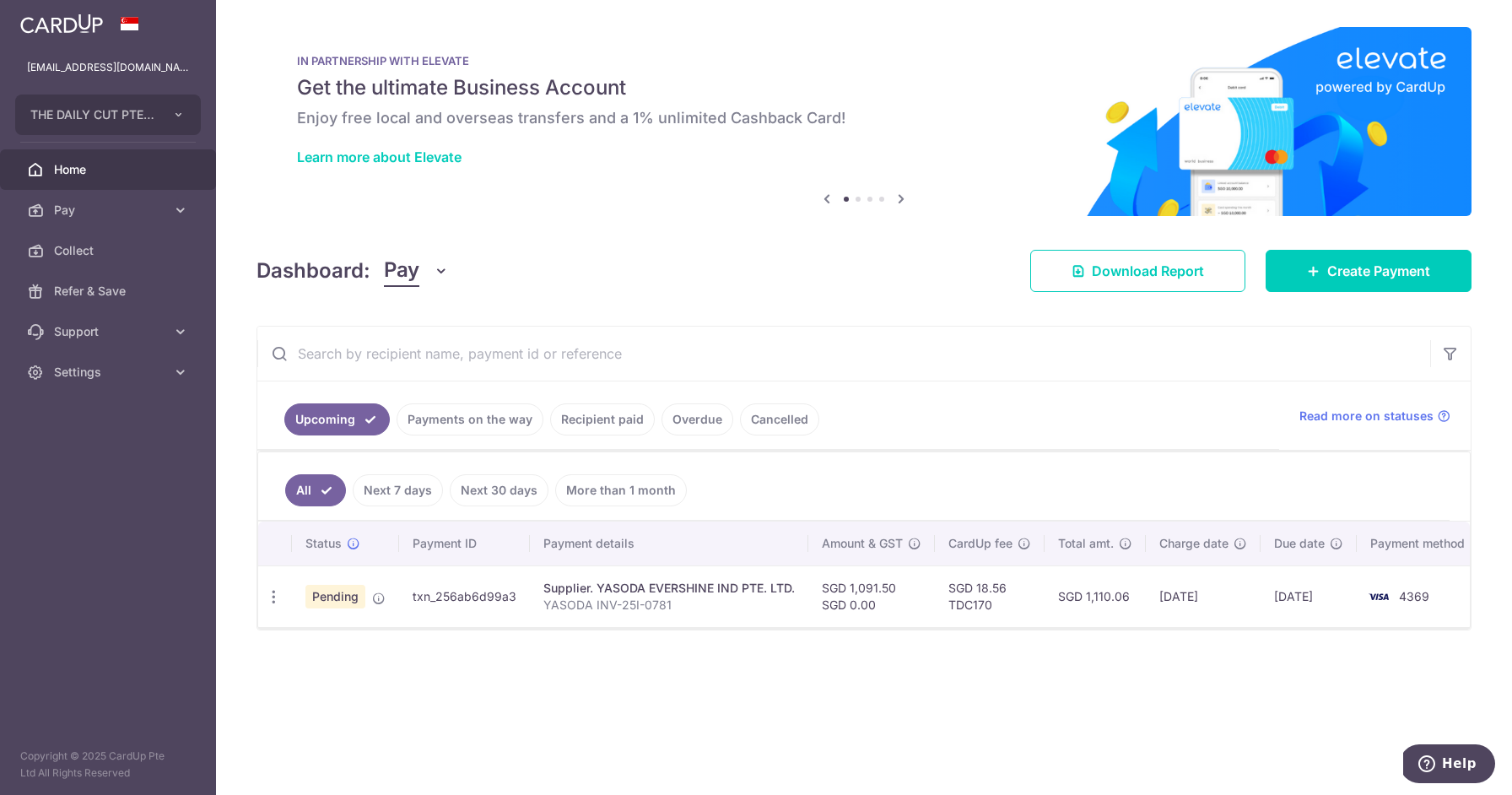
click at [479, 423] on link "Payments on the way" at bounding box center [470, 419] width 147 height 33
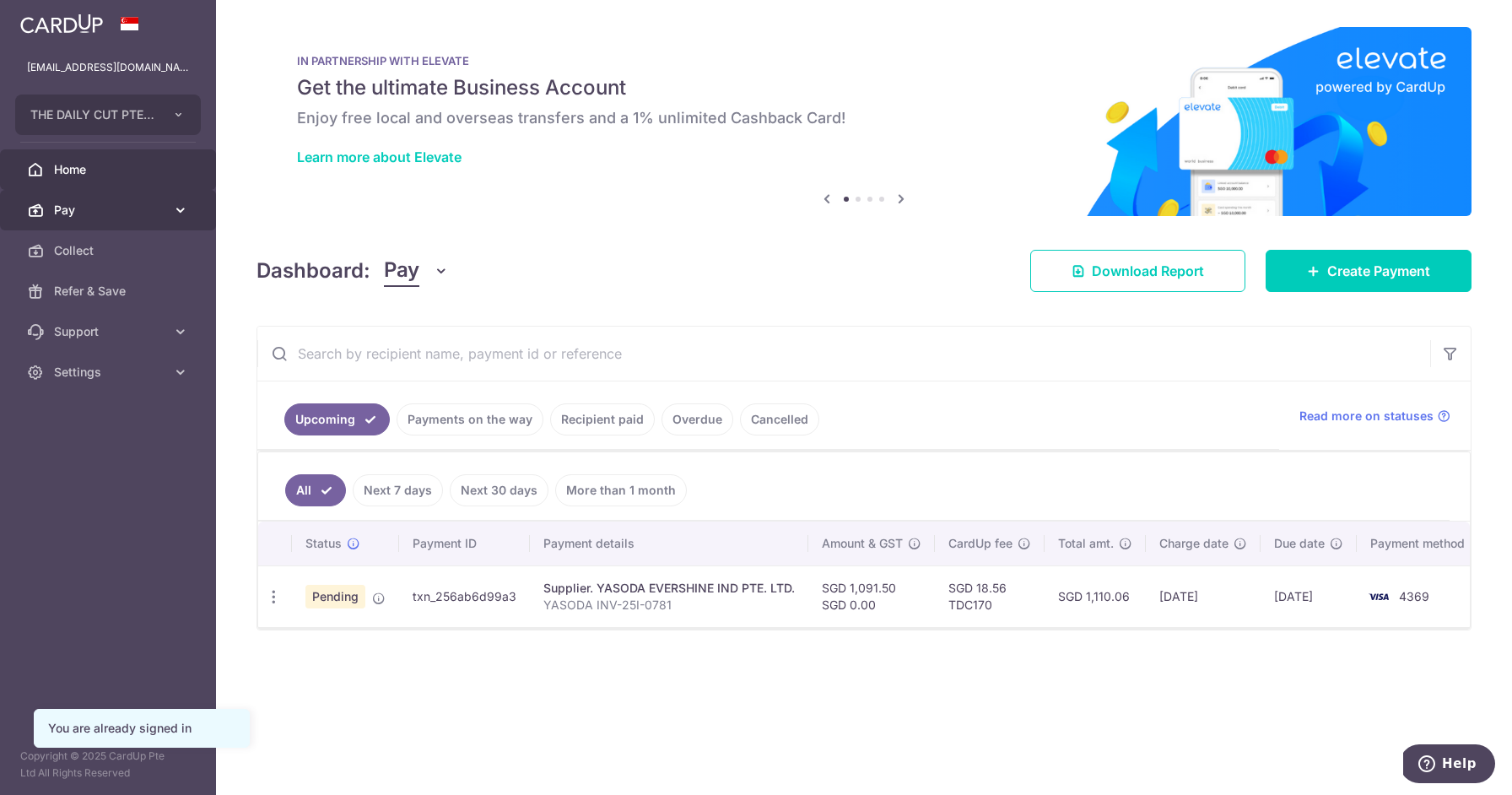
click at [130, 213] on span "Pay" at bounding box center [110, 210] width 112 height 17
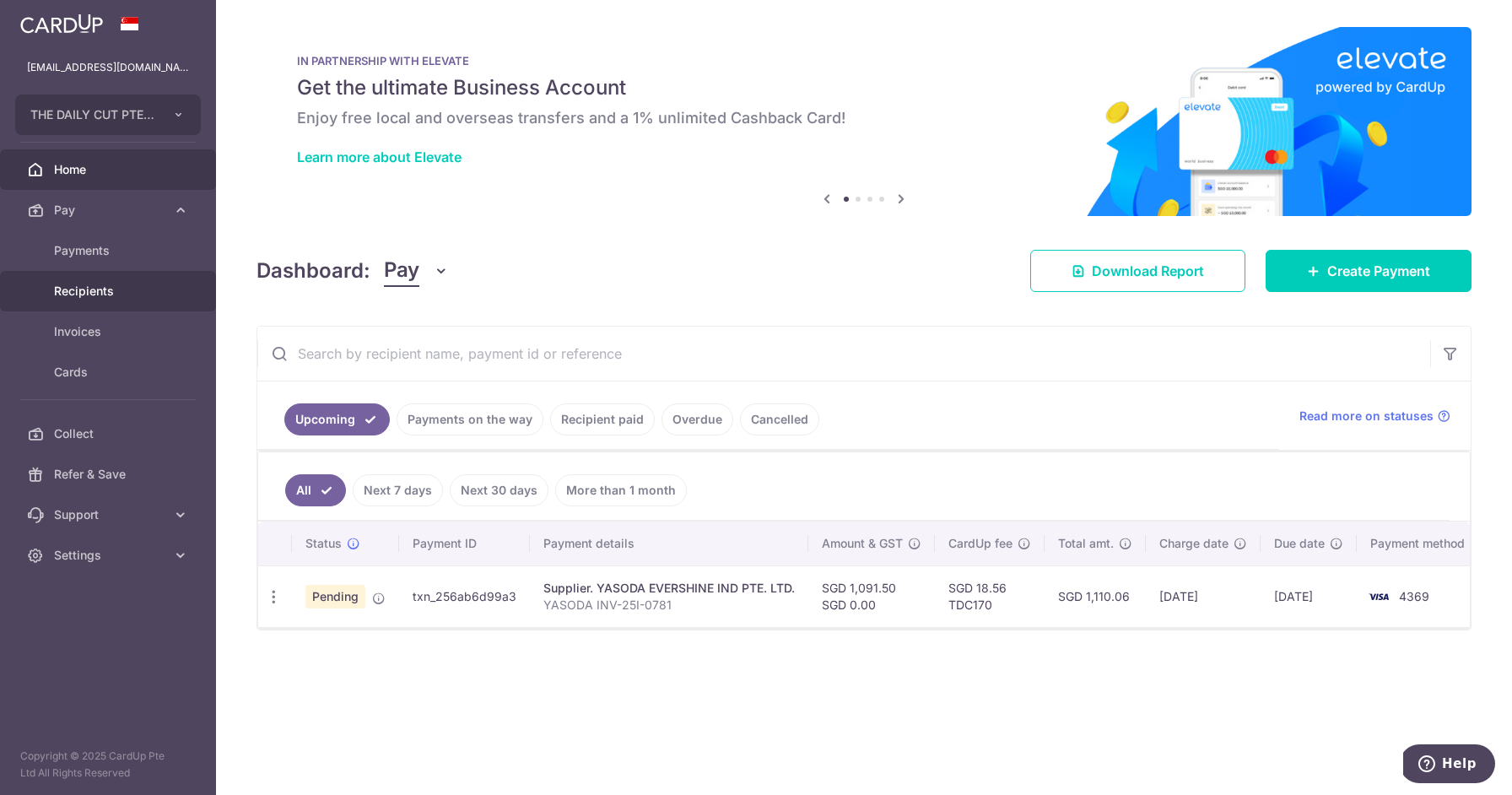
click at [92, 292] on span "Recipients" at bounding box center [110, 291] width 112 height 17
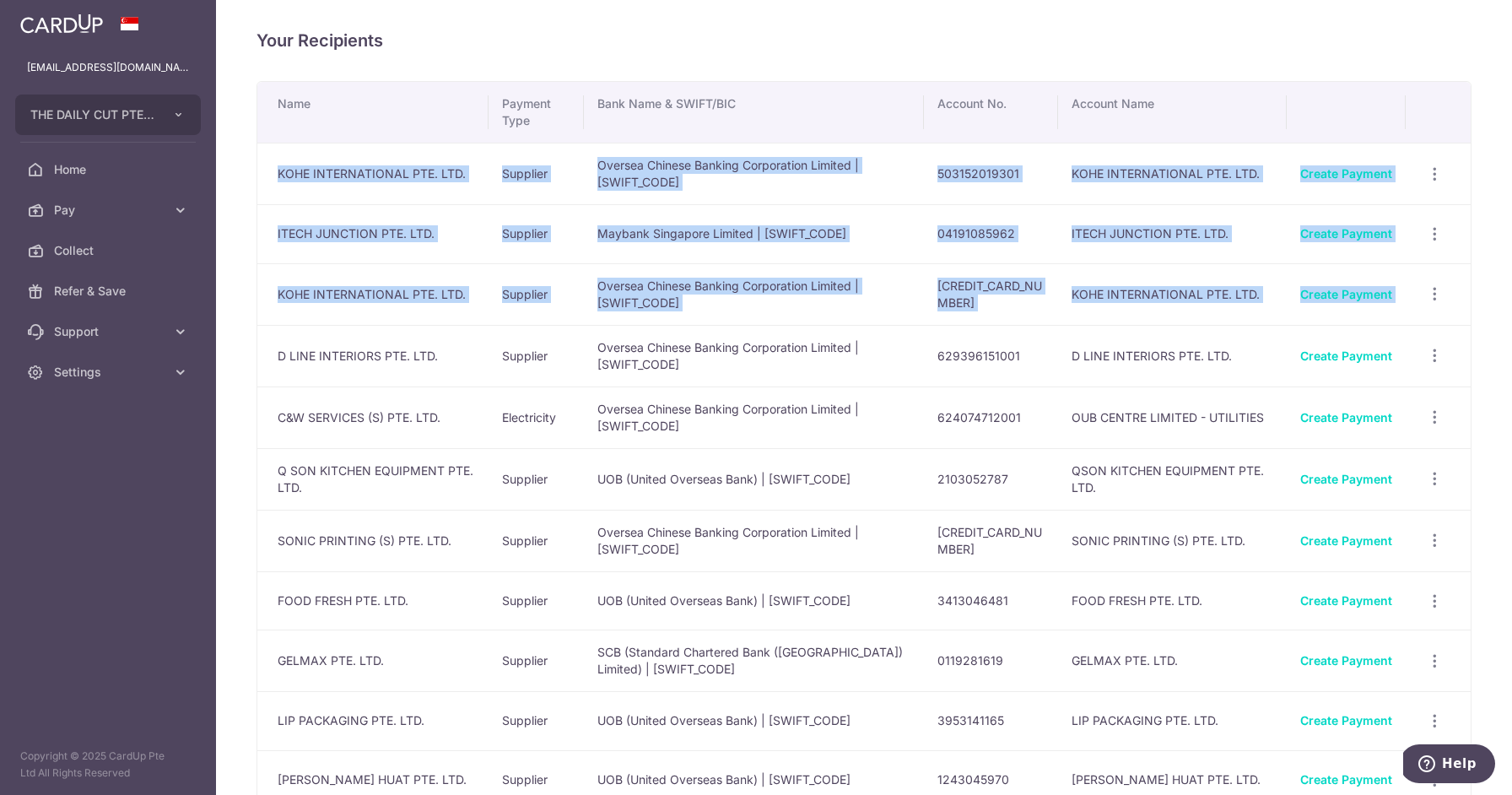
drag, startPoint x: 275, startPoint y: 168, endPoint x: 382, endPoint y: 329, distance: 193.3
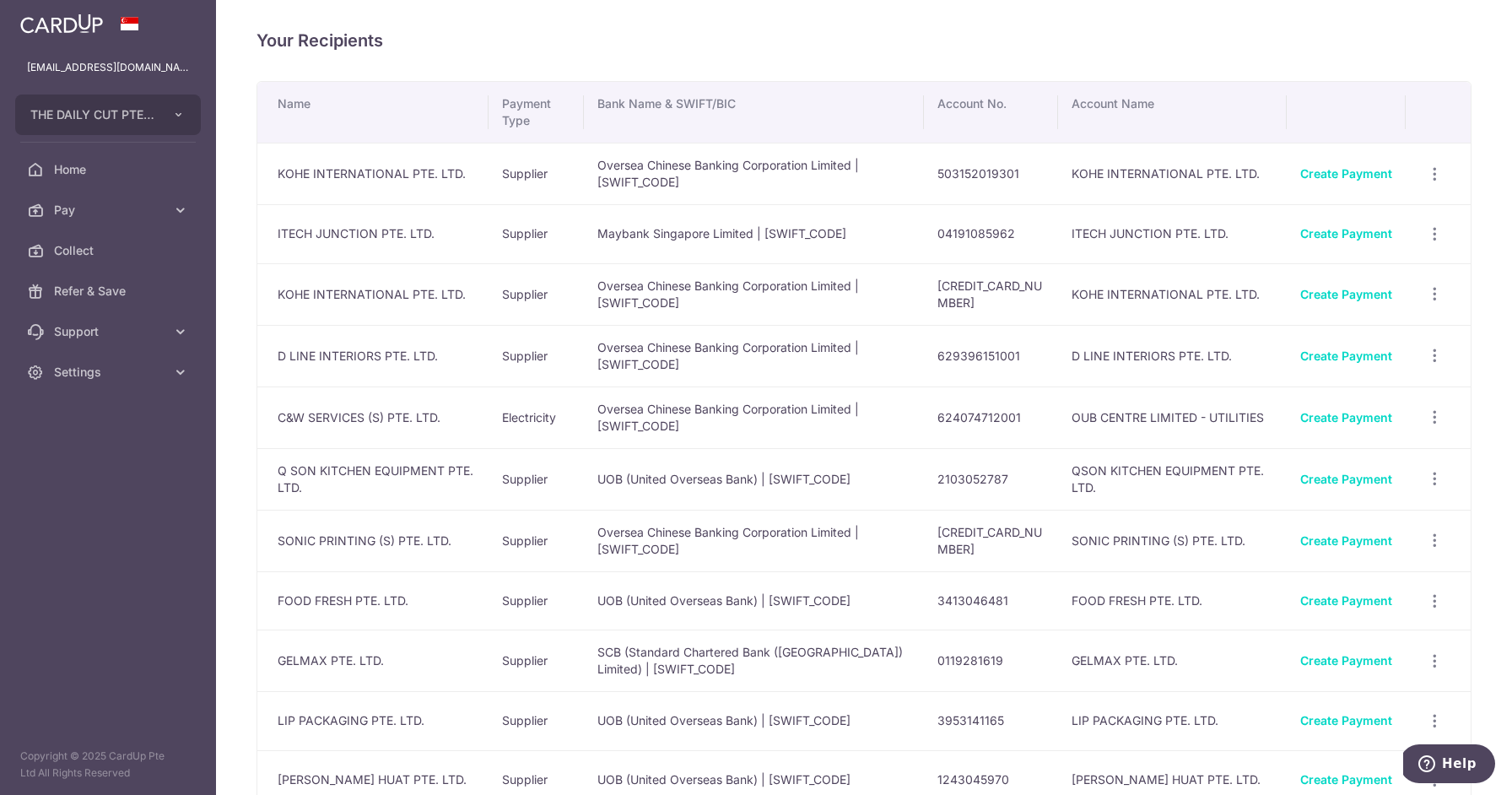
drag, startPoint x: 328, startPoint y: 211, endPoint x: 313, endPoint y: 200, distance: 18.6
click at [326, 210] on td "ITECH JUNCTION PTE. LTD." at bounding box center [372, 234] width 231 height 59
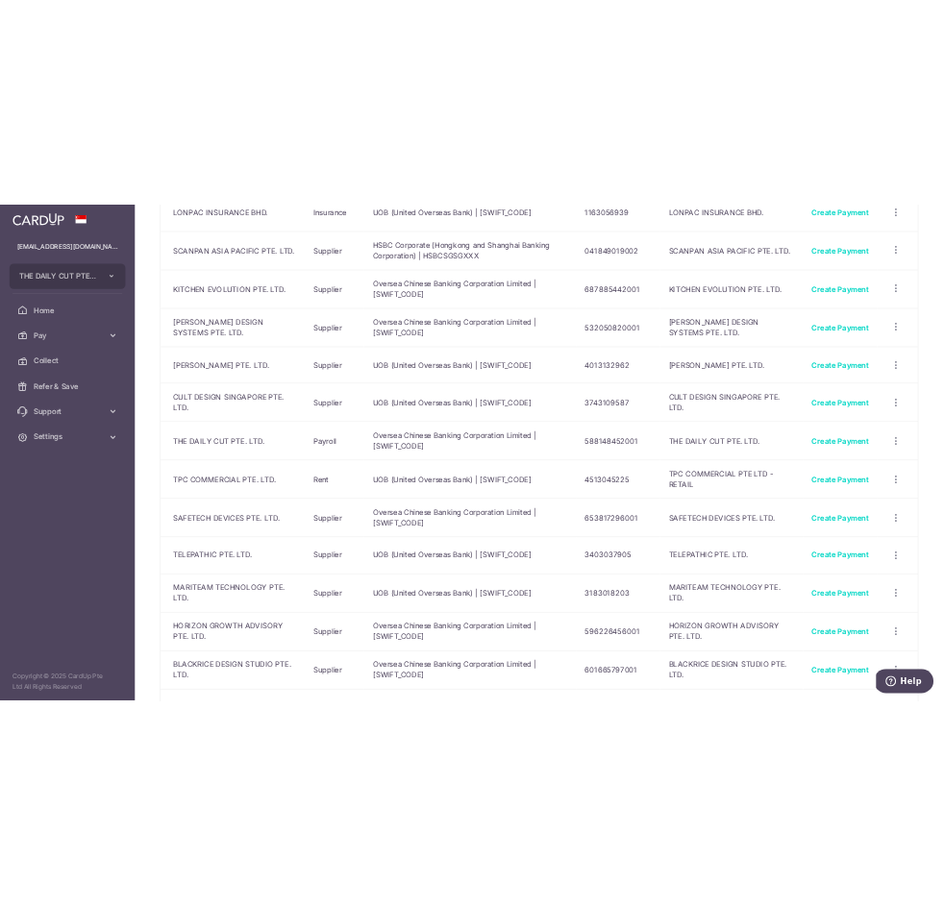
scroll to position [6740, 0]
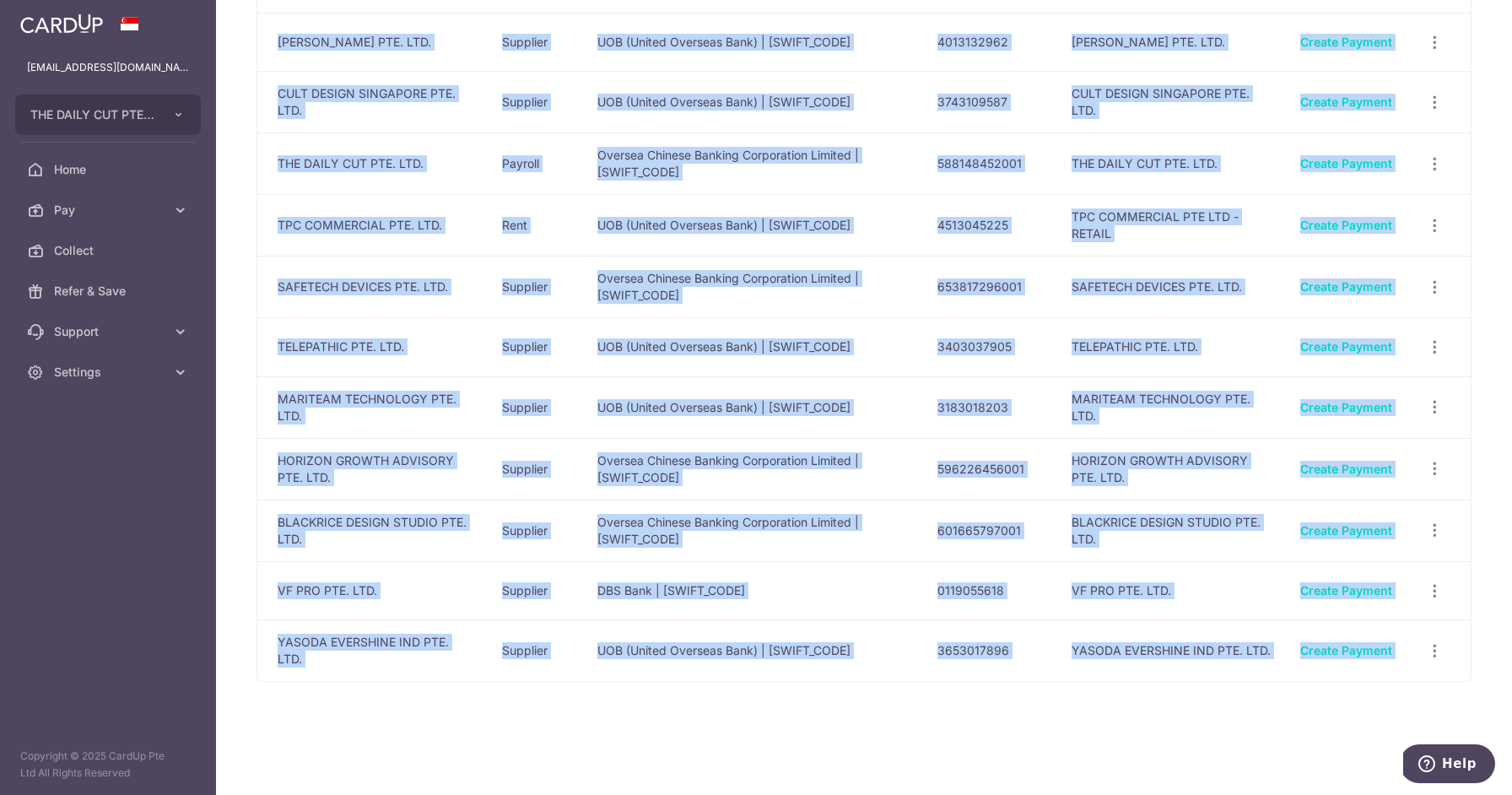
drag, startPoint x: 279, startPoint y: 102, endPoint x: 1413, endPoint y: 663, distance: 1265.2
copy table "Name Payment Type Bank Name & SWIFT/BIC Account No. Account Name KOHE INTERNATI…"
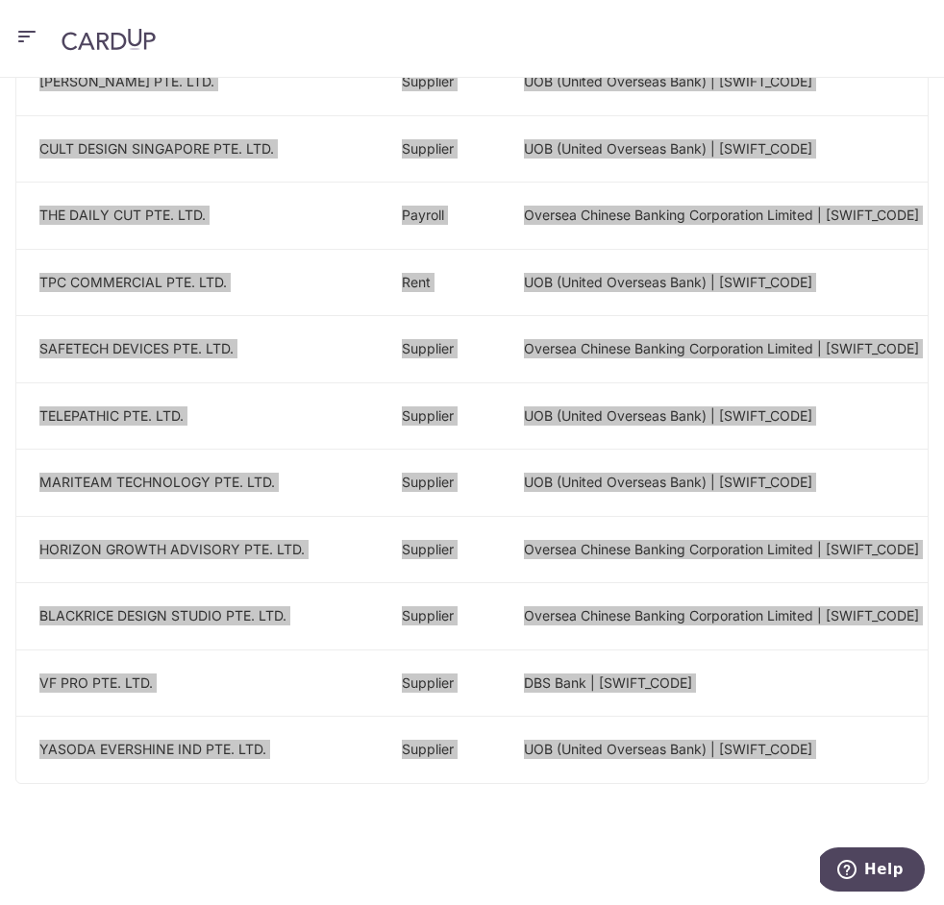
scroll to position [6577, 0]
